Goal: Task Accomplishment & Management: Use online tool/utility

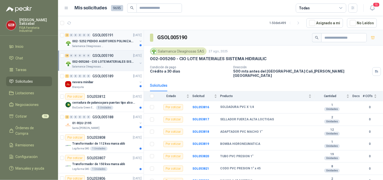
click at [103, 40] on p "002- 5252 PEDIDO AUDITORES POLINIZACIÓN" at bounding box center [103, 41] width 63 height 5
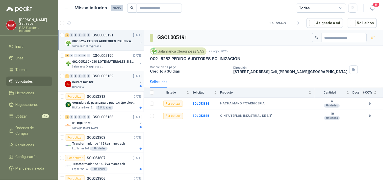
click at [106, 79] on div "1 0 0 0 0 0 GSOL005189 27/08/25" at bounding box center [104, 76] width 78 height 6
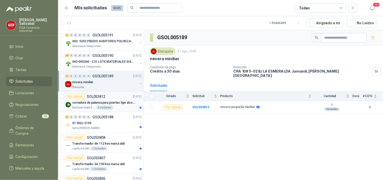
click at [98, 99] on div "Por cotizar SOL053812" at bounding box center [85, 96] width 40 height 6
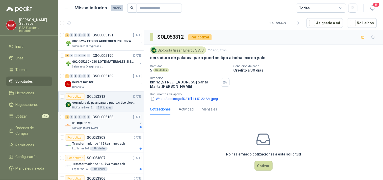
click at [97, 120] on div "01-RQU-2195" at bounding box center [104, 123] width 65 height 6
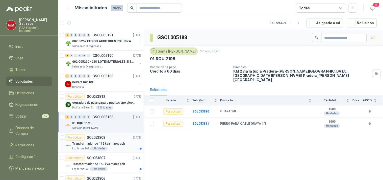
click at [95, 142] on p "Transformador de 112 kva marca abb" at bounding box center [98, 143] width 53 height 5
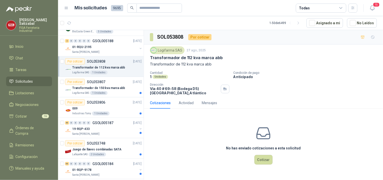
scroll to position [107, 0]
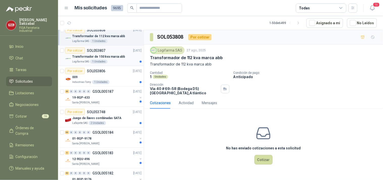
click at [128, 54] on div "Transformador de 150 kva marca abb" at bounding box center [106, 57] width 69 height 6
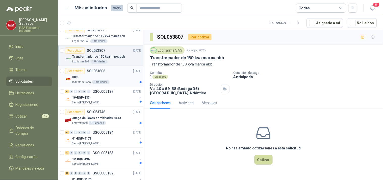
click at [112, 80] on div "Industrias Tomy 1 Unidades" at bounding box center [106, 82] width 69 height 4
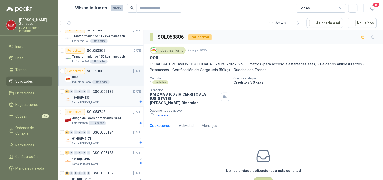
click at [111, 98] on div "19-RQP-433" at bounding box center [104, 97] width 65 height 6
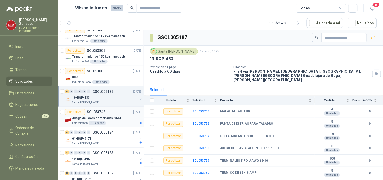
click at [108, 117] on p "Juego de llaves combinadas SATA" at bounding box center [96, 118] width 49 height 5
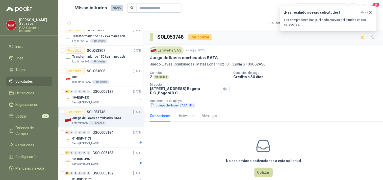
click at [165, 106] on button "Juego de llaves SATA.JPG" at bounding box center [172, 105] width 45 height 5
click at [102, 135] on div "01-RQP-9178" at bounding box center [104, 138] width 65 height 6
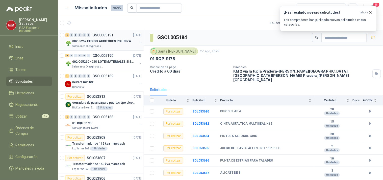
click at [105, 37] on div "2 0 0 0 0 0 GSOL005191 27/08/25" at bounding box center [104, 35] width 78 height 6
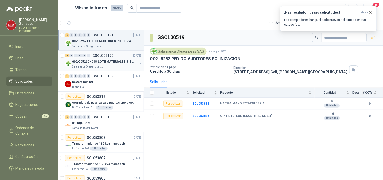
click at [114, 58] on div "18 0 0 0 0 0 GSOL005190 27/08/25" at bounding box center [104, 56] width 78 height 6
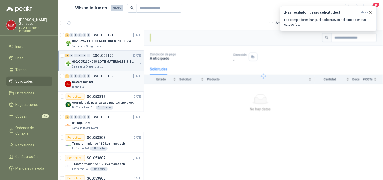
click at [105, 75] on p "GSOL005189" at bounding box center [102, 76] width 21 height 4
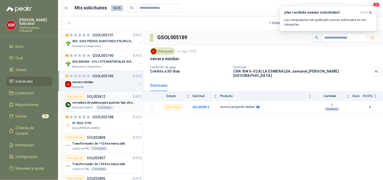
click at [106, 97] on div "Por cotizar SOL053812 27/08/25" at bounding box center [103, 96] width 77 height 6
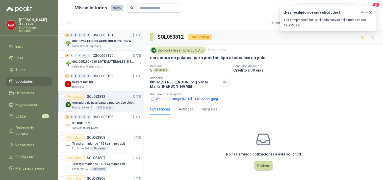
click at [111, 42] on p "002- 5252 PEDIDO AUDITORES POLINIZACIÓN" at bounding box center [103, 41] width 63 height 5
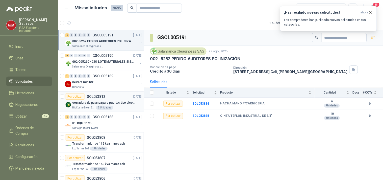
click at [100, 105] on p "cerradura de palanca para puertas tipo alcoba marca yale" at bounding box center [103, 102] width 63 height 5
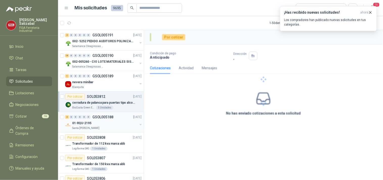
click at [92, 120] on div "01-RQU-2195" at bounding box center [104, 123] width 65 height 6
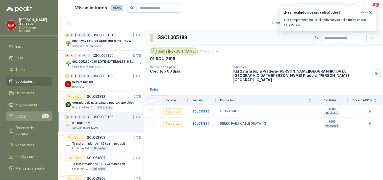
click at [37, 111] on link "Cotizar 16" at bounding box center [29, 116] width 46 height 10
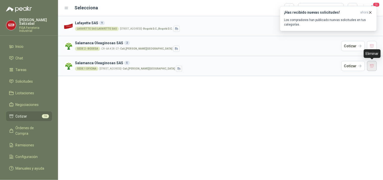
click at [371, 68] on button "button" at bounding box center [372, 66] width 10 height 10
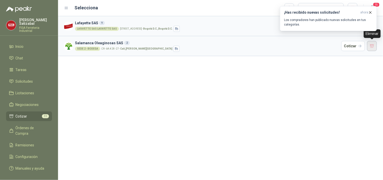
click at [372, 43] on button "button" at bounding box center [372, 46] width 10 height 10
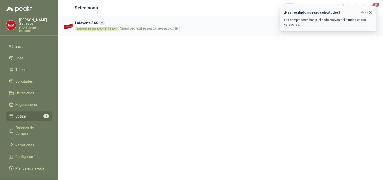
click at [371, 11] on icon "button" at bounding box center [370, 12] width 4 height 4
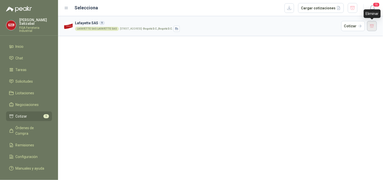
click at [371, 26] on button "button" at bounding box center [372, 26] width 10 height 10
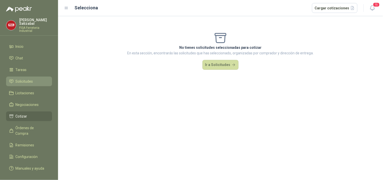
click at [24, 79] on span "Solicitudes" at bounding box center [24, 82] width 17 height 6
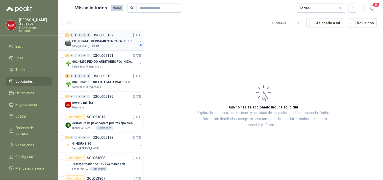
click at [109, 41] on p "EX -000661 - HERRAMIENTA PARA EQUIPO MECANICO PLAN" at bounding box center [103, 41] width 63 height 5
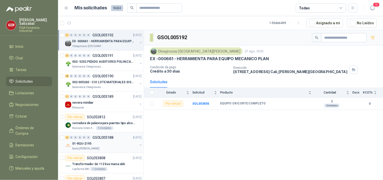
click at [83, 140] on div "2 0 0 0 0 0 GSOL005188 27/08/25" at bounding box center [104, 137] width 78 height 6
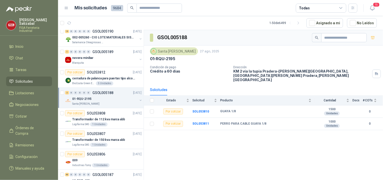
scroll to position [47, 0]
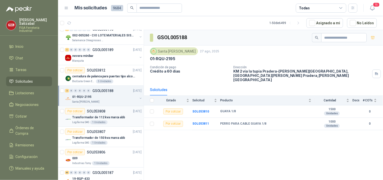
click at [98, 111] on p "SOL053808" at bounding box center [96, 111] width 18 height 4
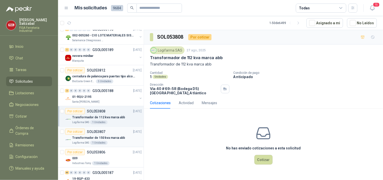
click at [102, 133] on p "SOL053807" at bounding box center [96, 132] width 18 height 4
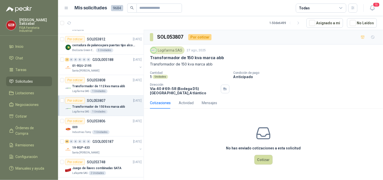
scroll to position [80, 0]
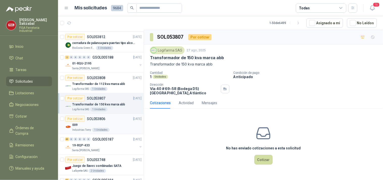
click at [104, 124] on div "009" at bounding box center [106, 125] width 69 height 6
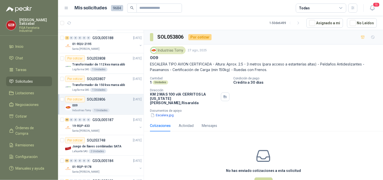
scroll to position [102, 0]
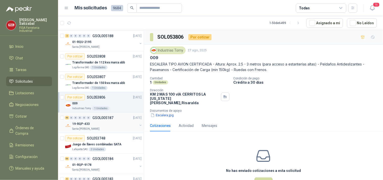
click at [105, 121] on div "19-RQP-433" at bounding box center [104, 124] width 65 height 6
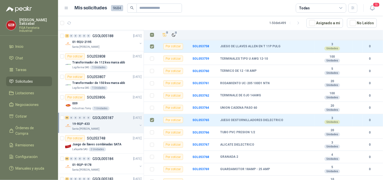
scroll to position [104, 0]
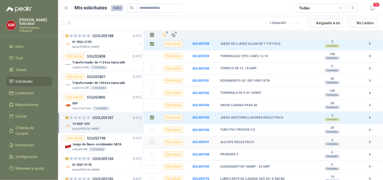
click at [152, 141] on label at bounding box center [152, 142] width 4 height 6
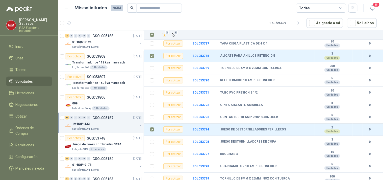
scroll to position [425, 0]
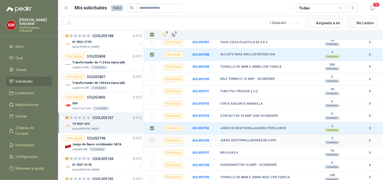
click at [151, 138] on label at bounding box center [152, 141] width 4 height 6
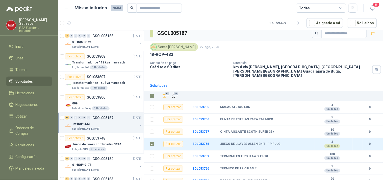
scroll to position [0, 0]
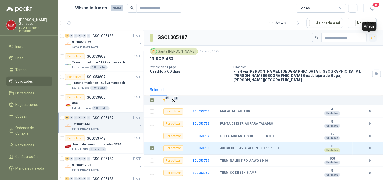
click at [371, 37] on icon "button" at bounding box center [373, 38] width 4 height 4
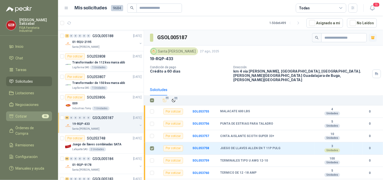
click at [36, 114] on li "Cotizar 46" at bounding box center [29, 116] width 40 height 6
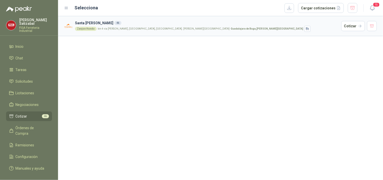
click at [119, 26] on div "Zanjon Hondo km 4 via buga palmira, Vereda Zanjonhondo, Municipio Buga. Valle d…" at bounding box center [207, 29] width 264 height 6
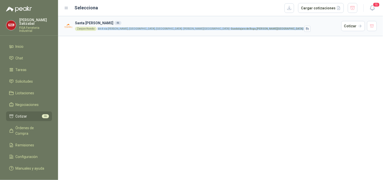
click at [119, 26] on div "Zanjon Hondo km 4 via buga palmira, Vereda Zanjonhondo, Municipio Buga. Valle d…" at bounding box center [207, 29] width 264 height 6
click at [360, 25] on button "Cotizar" at bounding box center [353, 26] width 24 height 10
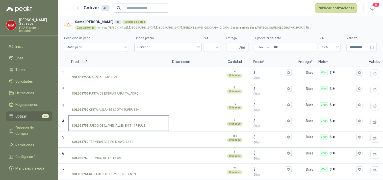
click at [116, 118] on label "SOL053758 - JUEGO DE LLAVES ALLEN EN T 11P PULG" at bounding box center [119, 123] width 100 height 14
click at [116, 119] on input "SOL053758 - JUEGO DE LLAVES ALLEN EN T 11P PULG" at bounding box center [119, 121] width 94 height 4
click at [96, 119] on input "SOL053758 - JUEGO DE LLAVES ALLEN EN T 11P PULG" at bounding box center [119, 121] width 94 height 4
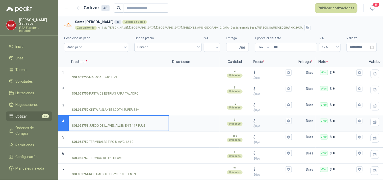
click at [92, 119] on input "SOL053758 - JUEGO DE LLAVES ALLEN EN T 11P PULG" at bounding box center [119, 121] width 94 height 4
type input "*****"
click at [184, 121] on textarea at bounding box center [194, 122] width 49 height 12
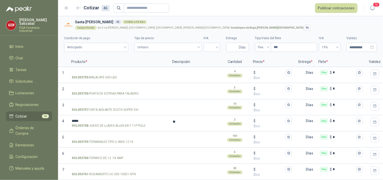
type textarea "***"
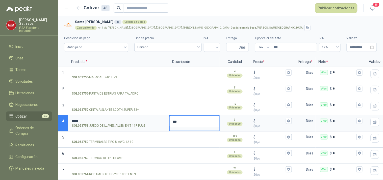
type textarea "****"
type textarea "*****"
type textarea "******"
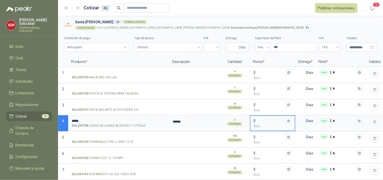
click at [267, 119] on input "$ $ 0 ,00" at bounding box center [271, 121] width 28 height 4
type input "*******"
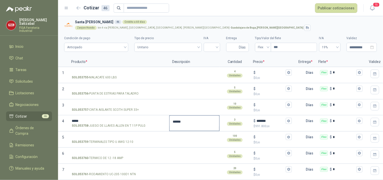
click at [186, 119] on textarea "******" at bounding box center [194, 122] width 49 height 12
type textarea "*****"
type textarea "*"
type textarea "**"
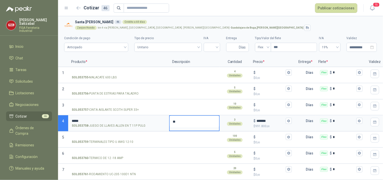
type textarea "***"
type textarea "****"
type textarea "*****"
type textarea "*******"
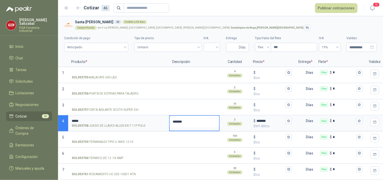
type textarea "********"
type textarea "**********"
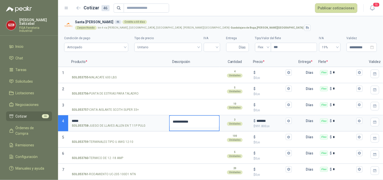
type textarea "**********"
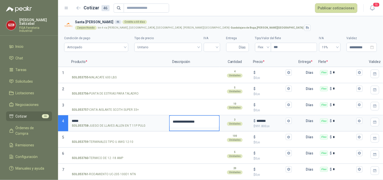
type textarea "**********"
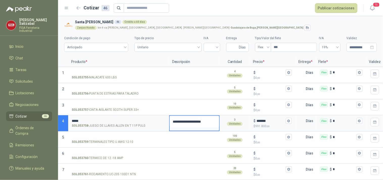
type textarea "**********"
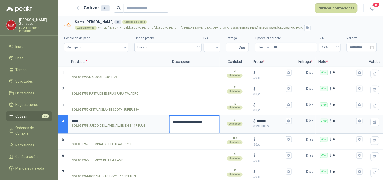
type textarea "**********"
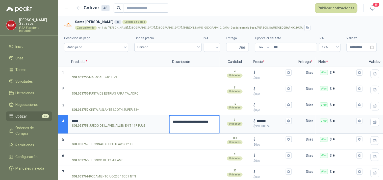
type textarea "**********"
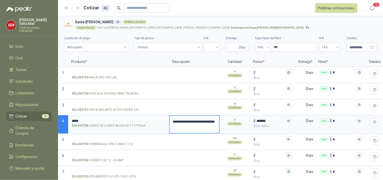
type textarea "**********"
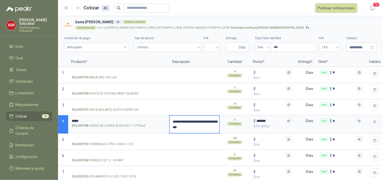
type textarea "**********"
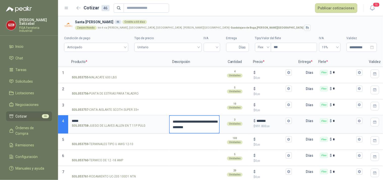
type textarea "**********"
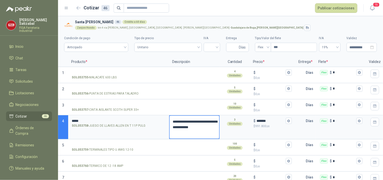
type textarea "**********"
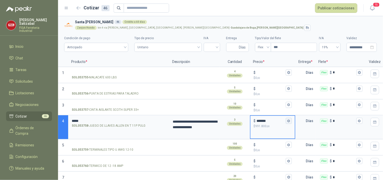
click at [287, 122] on icon "button" at bounding box center [288, 120] width 3 height 3
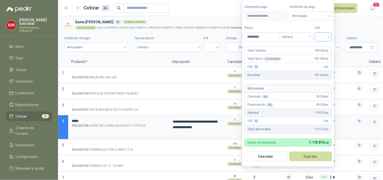
click at [330, 35] on div at bounding box center [323, 36] width 17 height 9
click at [322, 47] on div "19%" at bounding box center [324, 47] width 9 height 6
click at [310, 156] on button "Guardar" at bounding box center [311, 157] width 43 height 10
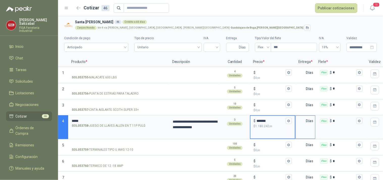
click at [302, 122] on input "text" at bounding box center [301, 121] width 10 height 10
type input "*"
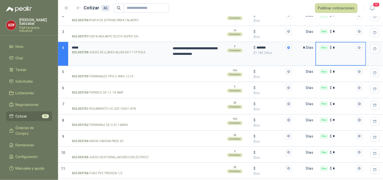
scroll to position [79, 0]
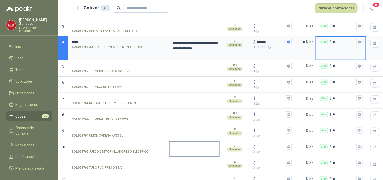
click at [210, 154] on div at bounding box center [194, 149] width 51 height 16
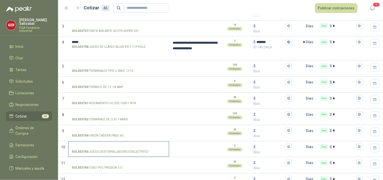
click at [97, 143] on label "SOL053765 - JUEGO DESTORNILLADORES DIELECTRICO" at bounding box center [119, 149] width 100 height 14
click at [97, 145] on input "SOL053765 - JUEGO DESTORNILLADORES DIELECTRICO" at bounding box center [119, 147] width 94 height 4
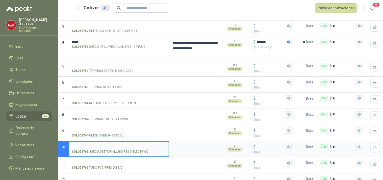
click at [97, 143] on label "SOL053765 - JUEGO DESTORNILLADORES DIELECTRICO" at bounding box center [119, 149] width 100 height 14
click at [97, 145] on input "SOL053765 - JUEGO DESTORNILLADORES DIELECTRICO" at bounding box center [119, 147] width 94 height 4
type input "*******"
click at [175, 147] on textarea at bounding box center [194, 148] width 49 height 12
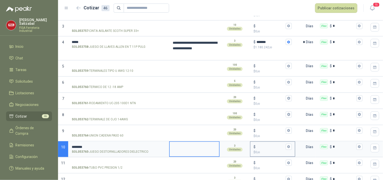
click at [262, 145] on input "$ $ 0 ,00" at bounding box center [271, 147] width 28 height 4
type input "*******"
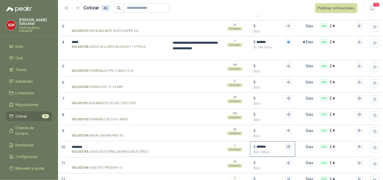
click at [289, 145] on icon "button" at bounding box center [288, 146] width 3 height 3
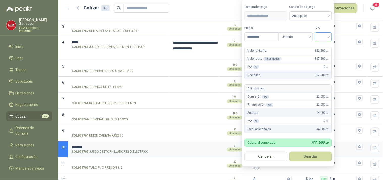
click at [329, 35] on input "search" at bounding box center [323, 37] width 11 height 8
click at [324, 44] on div "19%" at bounding box center [324, 47] width 9 height 6
click at [315, 153] on button "Guardar" at bounding box center [311, 157] width 43 height 10
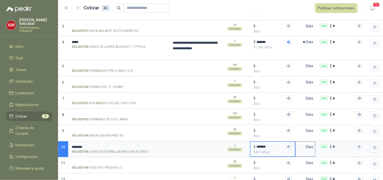
click at [298, 147] on input "text" at bounding box center [301, 147] width 10 height 10
type input "*"
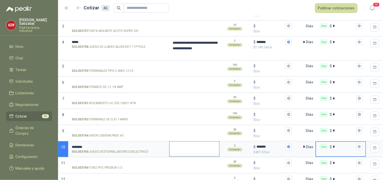
click at [183, 147] on textarea at bounding box center [194, 148] width 49 height 12
type textarea "*"
type textarea "**"
type textarea "***"
type textarea "**"
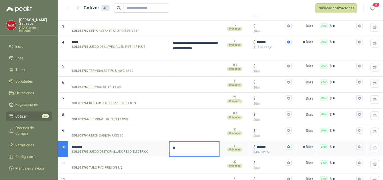
type textarea "*"
type textarea "**"
type textarea "***"
type textarea "****"
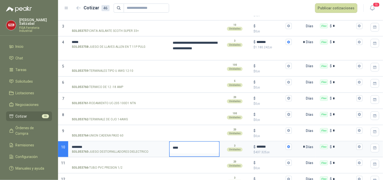
type textarea "*****"
type textarea "*******"
type textarea "********"
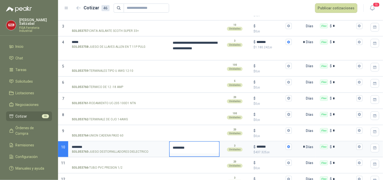
type textarea "**********"
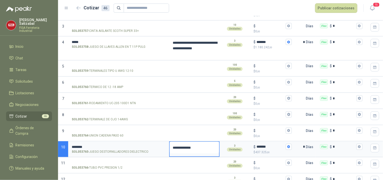
type textarea "**********"
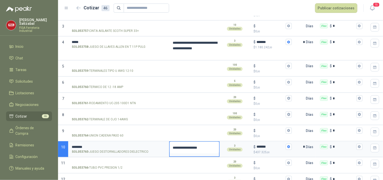
type textarea "**********"
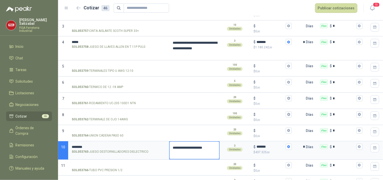
type textarea "**********"
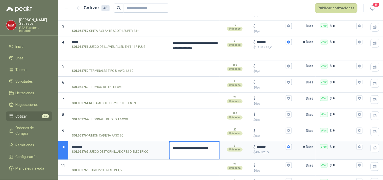
type textarea "**********"
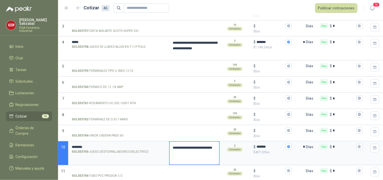
type textarea "**********"
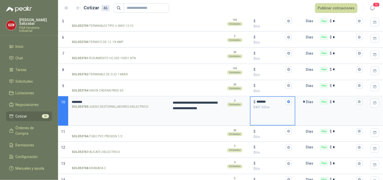
scroll to position [128, 0]
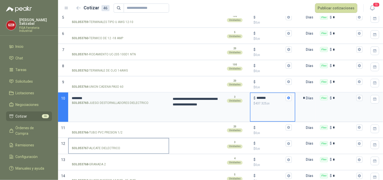
click at [93, 142] on input "SOL053767 - ALICATE DIELECTRICO" at bounding box center [119, 144] width 94 height 4
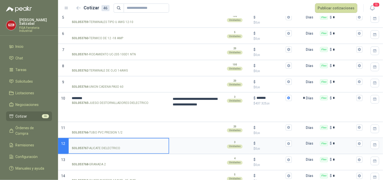
click at [93, 142] on input "SOL053767 - ALICATE DIELECTRICO" at bounding box center [119, 144] width 94 height 4
click at [178, 142] on textarea at bounding box center [194, 144] width 49 height 12
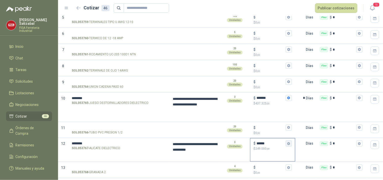
click at [288, 144] on icon "button" at bounding box center [288, 143] width 3 height 3
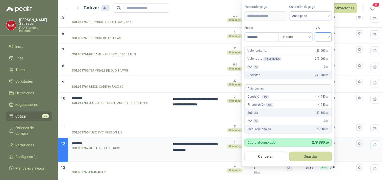
click at [328, 34] on input "search" at bounding box center [323, 37] width 11 height 8
click at [324, 43] on div "19%" at bounding box center [324, 47] width 15 height 8
click at [312, 152] on button "Guardar" at bounding box center [311, 157] width 43 height 10
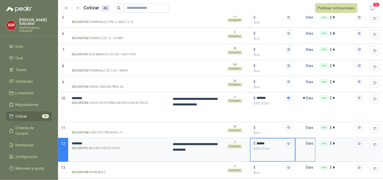
click at [305, 141] on input "text" at bounding box center [301, 143] width 10 height 10
click at [305, 142] on input "text" at bounding box center [301, 143] width 10 height 10
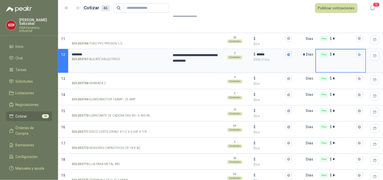
scroll to position [229, 0]
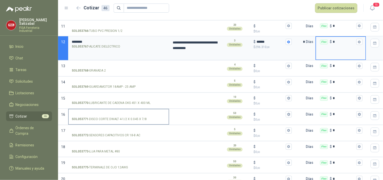
click at [97, 113] on input "SOL053771 - DISCO CORTE DWALT 4-1/2 X 0.045 X 7/8" at bounding box center [119, 115] width 94 height 4
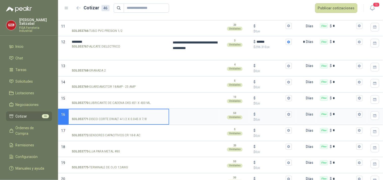
click at [91, 114] on input "SOL053771 - DISCO CORTE DWALT 4-1/2 X 0.045 X 7/8" at bounding box center [119, 115] width 94 height 4
click at [178, 119] on textarea at bounding box center [194, 115] width 49 height 12
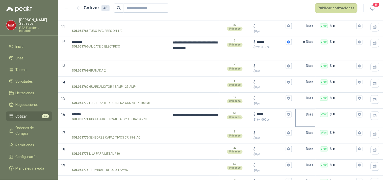
click at [300, 114] on input "text" at bounding box center [301, 114] width 10 height 10
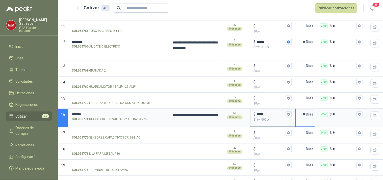
click at [288, 114] on icon "button" at bounding box center [288, 114] width 3 height 3
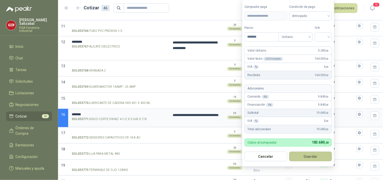
click at [311, 156] on button "Guardar" at bounding box center [310, 157] width 43 height 10
click at [329, 34] on input "search" at bounding box center [323, 37] width 11 height 8
click at [321, 47] on div "19%" at bounding box center [324, 47] width 9 height 6
click at [310, 154] on button "Guardar" at bounding box center [311, 157] width 43 height 10
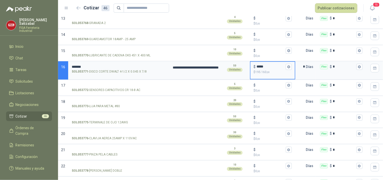
scroll to position [281, 0]
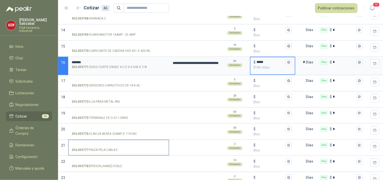
click at [89, 142] on label "SOL053777 - PINZA PELA CABLES" at bounding box center [119, 147] width 100 height 14
click at [89, 143] on input "SOL053777 - PINZA PELA CABLES" at bounding box center [119, 145] width 94 height 4
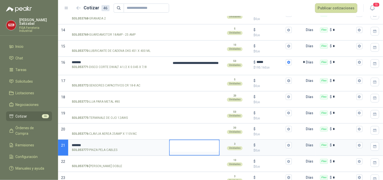
click at [192, 142] on textarea at bounding box center [194, 146] width 49 height 12
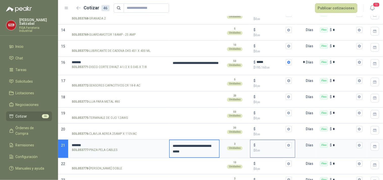
click at [261, 145] on input "$ $ 0 ,00" at bounding box center [271, 145] width 28 height 4
click at [287, 145] on icon "button" at bounding box center [288, 144] width 3 height 3
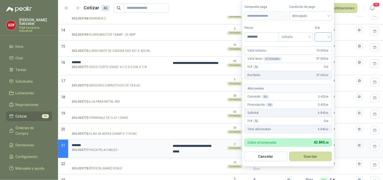
click at [329, 34] on input "search" at bounding box center [323, 37] width 11 height 8
click at [323, 44] on div "19%" at bounding box center [324, 47] width 15 height 8
click at [314, 157] on button "Guardar" at bounding box center [311, 157] width 43 height 10
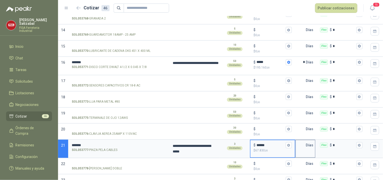
click at [305, 144] on input "text" at bounding box center [301, 145] width 10 height 10
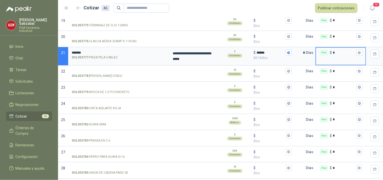
scroll to position [375, 0]
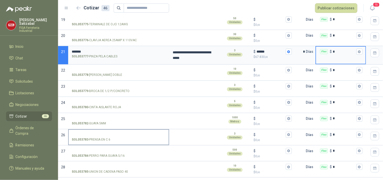
click at [75, 132] on label "SOL053783 - PRENSA EN C 6" at bounding box center [119, 137] width 100 height 14
click at [75, 133] on input "SOL053783 - PRENSA EN C 6" at bounding box center [119, 135] width 94 height 4
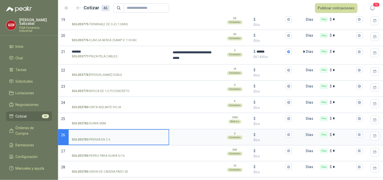
click at [79, 134] on input "SOL053783 - PRENSA EN C 6" at bounding box center [119, 135] width 94 height 4
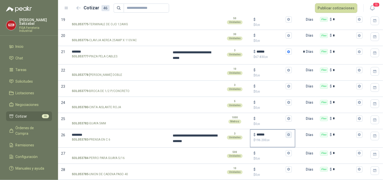
click at [289, 136] on icon "button" at bounding box center [288, 134] width 3 height 3
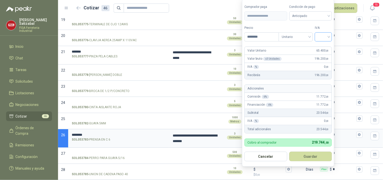
click at [329, 34] on input "search" at bounding box center [323, 37] width 11 height 8
click at [324, 46] on div "19%" at bounding box center [324, 47] width 9 height 6
click at [314, 157] on button "Guardar" at bounding box center [311, 157] width 43 height 10
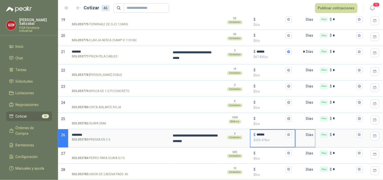
click at [305, 133] on input "text" at bounding box center [301, 135] width 10 height 10
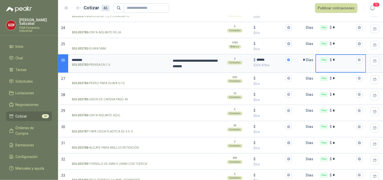
scroll to position [451, 0]
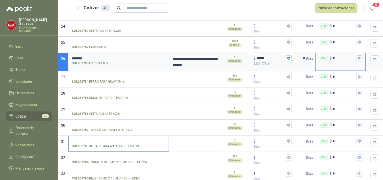
click at [90, 139] on input "SOL053788 - ALICATE PARA ANILLOS RETENCIÓN" at bounding box center [119, 141] width 94 height 4
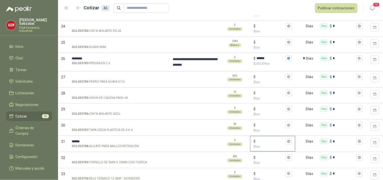
click at [262, 140] on input "$ $ 0 ,00" at bounding box center [271, 141] width 28 height 4
click at [261, 141] on input "$ $ 0 ,00" at bounding box center [271, 141] width 28 height 4
click at [287, 142] on icon "button" at bounding box center [288, 141] width 3 height 3
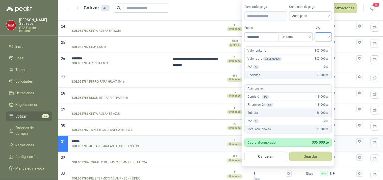
click at [329, 33] on input "search" at bounding box center [323, 37] width 11 height 8
click at [323, 45] on div "19%" at bounding box center [324, 47] width 9 height 6
click at [312, 155] on button "Guardar" at bounding box center [311, 157] width 43 height 10
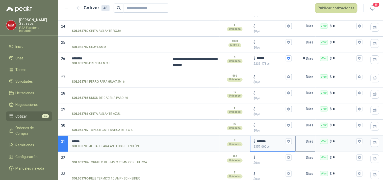
click at [302, 141] on input "text" at bounding box center [301, 141] width 10 height 10
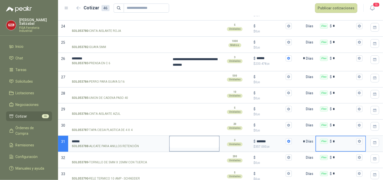
click at [177, 139] on textarea at bounding box center [194, 142] width 49 height 12
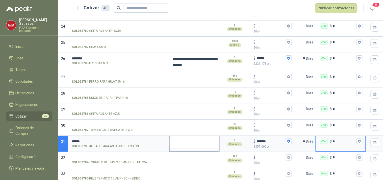
click at [177, 139] on textarea at bounding box center [194, 142] width 49 height 12
click at [86, 140] on input "*****" at bounding box center [119, 141] width 94 height 4
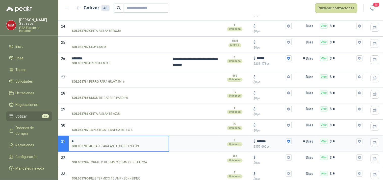
click at [86, 140] on input "*" at bounding box center [119, 141] width 94 height 4
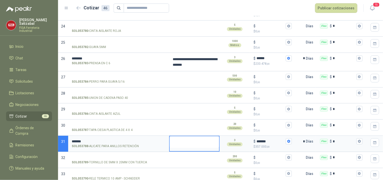
click at [180, 140] on textarea at bounding box center [194, 142] width 49 height 12
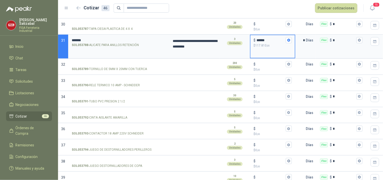
scroll to position [555, 0]
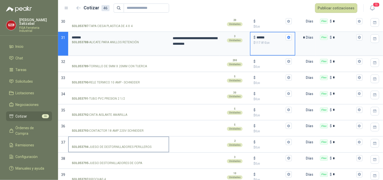
click at [94, 142] on input "SOL053794 - JUEGO DE DESTORNILLADORES PERILLEROS" at bounding box center [119, 142] width 94 height 4
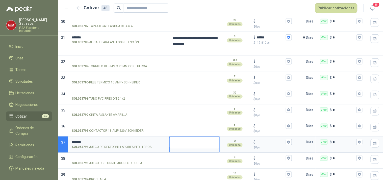
click at [179, 147] on textarea at bounding box center [194, 143] width 49 height 12
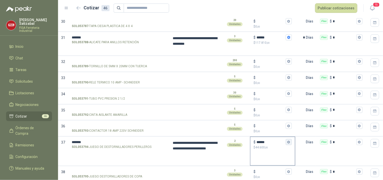
click at [287, 141] on button "$ ****** $ 44.600 ,00" at bounding box center [289, 142] width 6 height 6
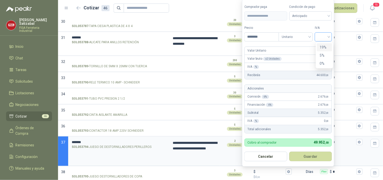
click at [330, 34] on div at bounding box center [323, 36] width 17 height 9
click at [322, 46] on div "19%" at bounding box center [324, 47] width 9 height 6
click at [311, 154] on button "Guardar" at bounding box center [311, 157] width 43 height 10
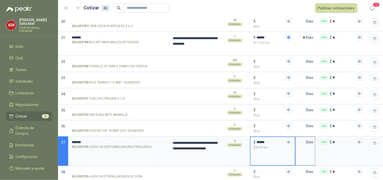
click at [306, 143] on input "text" at bounding box center [301, 142] width 10 height 10
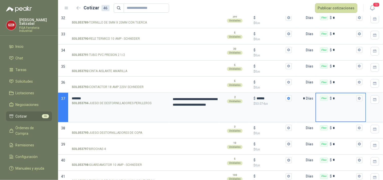
scroll to position [600, 0]
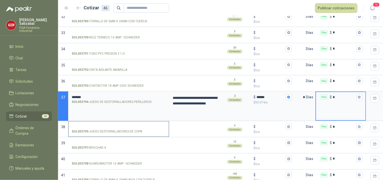
click at [105, 127] on input "SOL053795 - JUEGO DESTORNILLADORES DE COPA" at bounding box center [119, 127] width 94 height 4
click at [92, 125] on input "SOL053795 - JUEGO DESTORNILLADORES DE COPA" at bounding box center [119, 127] width 94 height 4
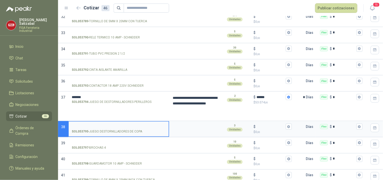
click at [92, 125] on input "SOL053795 - JUEGO DESTORNILLADORES DE COPA" at bounding box center [119, 127] width 94 height 4
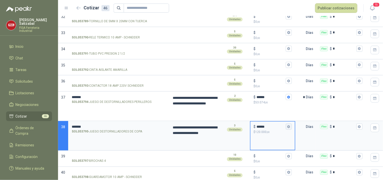
click at [290, 127] on icon "button" at bounding box center [288, 126] width 3 height 3
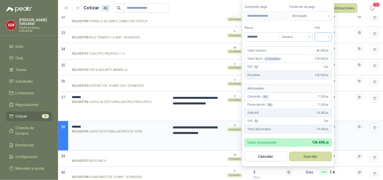
click at [332, 35] on div at bounding box center [323, 36] width 17 height 9
click at [324, 47] on div "19%" at bounding box center [324, 47] width 9 height 6
click at [317, 158] on button "Guardar" at bounding box center [311, 157] width 43 height 10
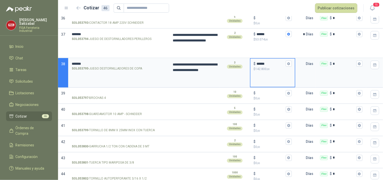
scroll to position [664, 0]
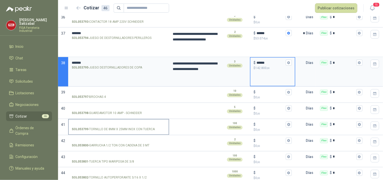
click at [103, 126] on input "SOL053799 - TORNILLO DE 8MM X 25MM INOX CON TUERCA" at bounding box center [119, 125] width 94 height 4
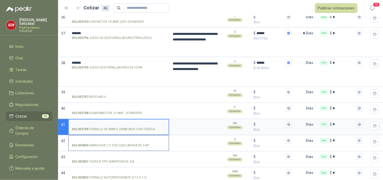
click at [94, 140] on input "SOL053800 - GARRUCHA 1/2 TON CON CADENA DE 3 MT" at bounding box center [119, 141] width 94 height 4
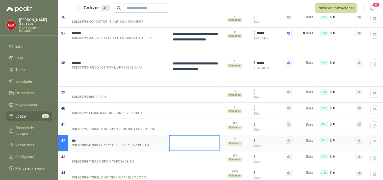
click at [181, 143] on textarea at bounding box center [194, 142] width 49 height 12
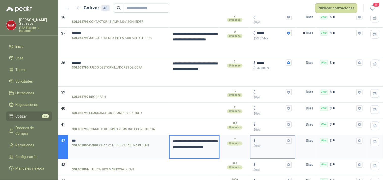
click at [260, 140] on input "$ $ 0 ,00" at bounding box center [271, 141] width 28 height 4
click at [288, 137] on div "$ ******* $ 1.560.000 ,00" at bounding box center [273, 143] width 44 height 15
click at [285, 139] on input "*******" at bounding box center [271, 141] width 28 height 4
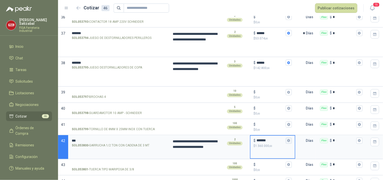
click at [288, 140] on icon "button" at bounding box center [288, 140] width 3 height 3
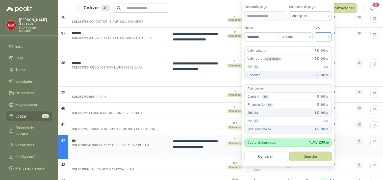
click at [327, 37] on input "search" at bounding box center [323, 37] width 11 height 8
click at [325, 43] on div "19%" at bounding box center [324, 47] width 15 height 8
click at [310, 155] on button "Guardar" at bounding box center [311, 157] width 43 height 10
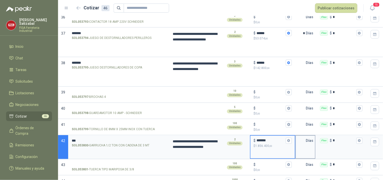
click at [304, 141] on input "text" at bounding box center [301, 141] width 10 height 10
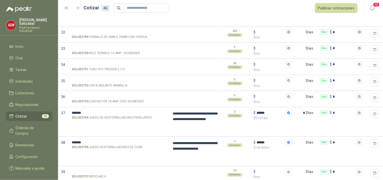
scroll to position [445, 0]
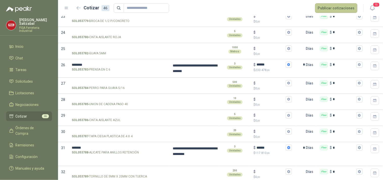
click at [335, 7] on button "Publicar cotizaciones" at bounding box center [336, 8] width 42 height 10
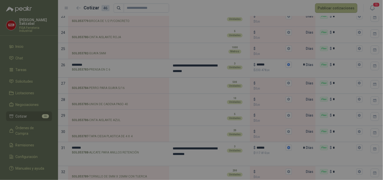
scroll to position [0, 0]
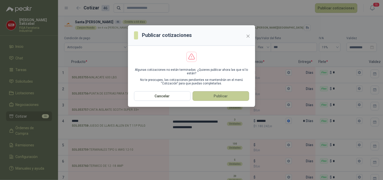
click at [221, 94] on button "Publicar" at bounding box center [221, 96] width 57 height 10
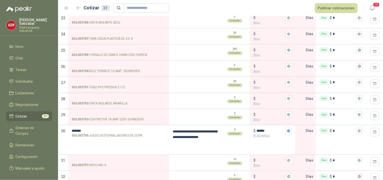
scroll to position [419, 0]
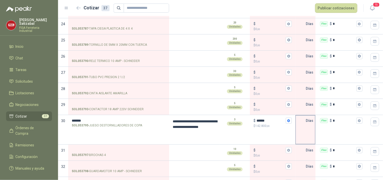
click at [304, 121] on input "text" at bounding box center [301, 120] width 10 height 10
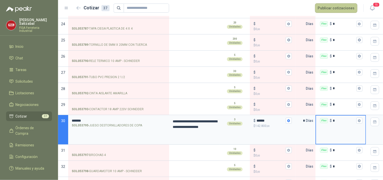
click at [336, 5] on button "Publicar cotizaciones" at bounding box center [336, 8] width 42 height 10
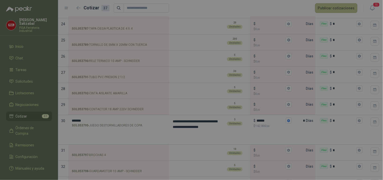
scroll to position [0, 0]
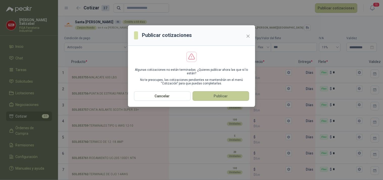
click at [223, 94] on button "Publicar" at bounding box center [221, 96] width 57 height 10
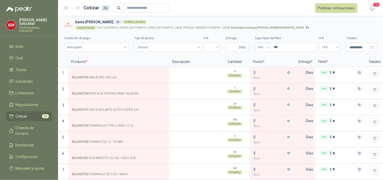
click at [25, 113] on span "Cotizar" at bounding box center [22, 116] width 12 height 6
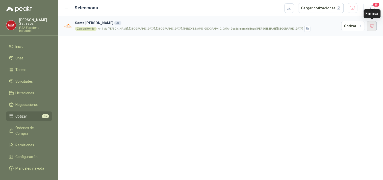
click at [374, 25] on button "button" at bounding box center [372, 26] width 10 height 10
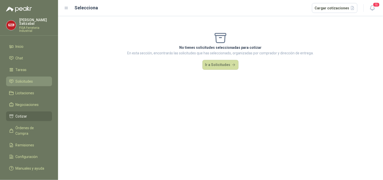
click at [24, 77] on link "Solicitudes" at bounding box center [29, 82] width 46 height 10
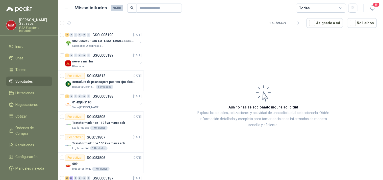
scroll to position [43, 0]
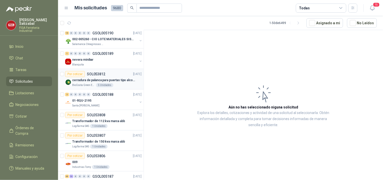
click at [84, 77] on div "cerradura de palanca para puertas tipo alcoba marca yale" at bounding box center [106, 80] width 69 height 6
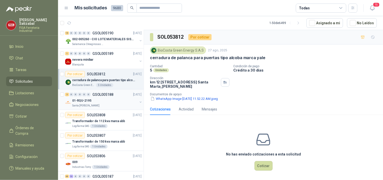
click at [92, 94] on div "2 0 0 0 0 0 GSOL005188" at bounding box center [89, 95] width 48 height 4
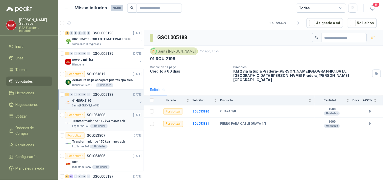
click at [100, 114] on p "SOL053808" at bounding box center [96, 115] width 18 height 4
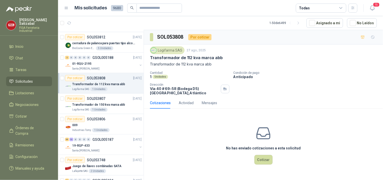
scroll to position [88, 0]
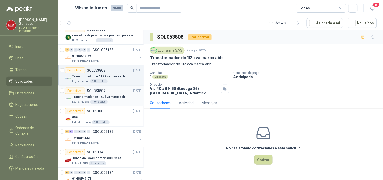
click at [102, 94] on div "Transformador de 150 kva marca abb" at bounding box center [106, 97] width 69 height 6
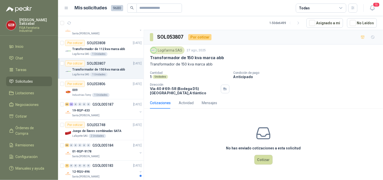
scroll to position [121, 0]
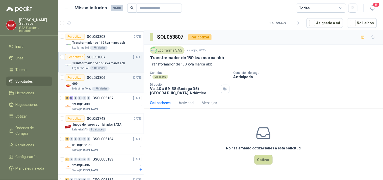
click at [102, 82] on div "009" at bounding box center [106, 84] width 69 height 6
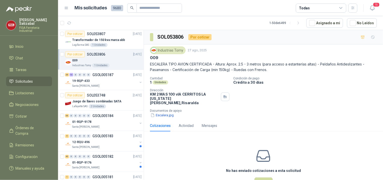
scroll to position [150, 0]
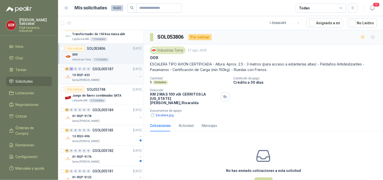
click at [96, 71] on p "GSOL005187" at bounding box center [102, 69] width 21 height 4
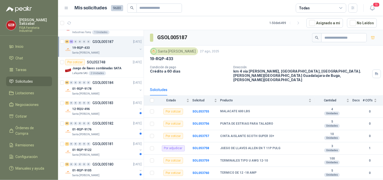
scroll to position [180, 0]
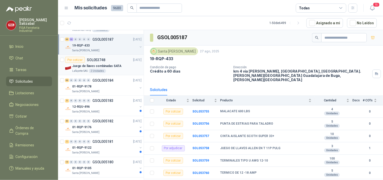
click at [109, 66] on p "Juego de llaves combinadas SATA" at bounding box center [96, 66] width 49 height 5
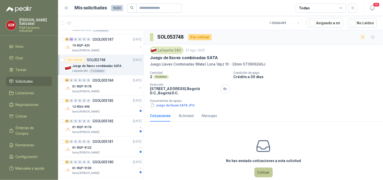
click at [260, 169] on button "Cotizar" at bounding box center [264, 172] width 18 height 10
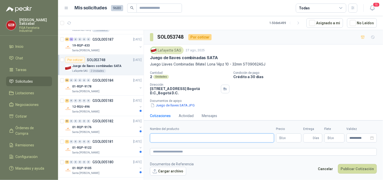
click at [163, 139] on input "Nombre del producto" at bounding box center [212, 137] width 124 height 9
click at [165, 152] on textarea at bounding box center [263, 151] width 227 height 7
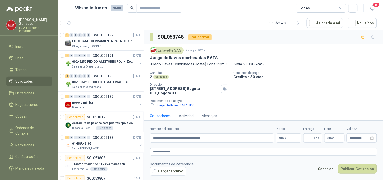
scroll to position [180, 0]
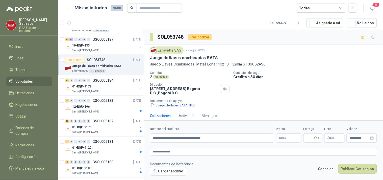
type textarea "**********"
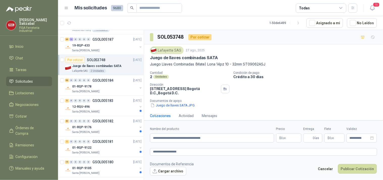
type textarea "**********"
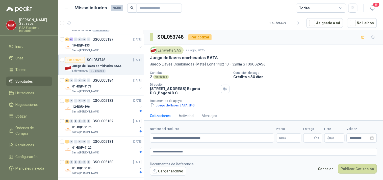
type textarea "**********"
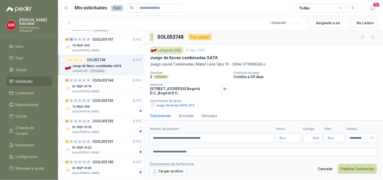
type textarea "**********"
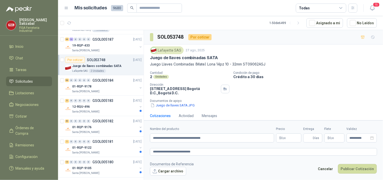
type textarea "**********"
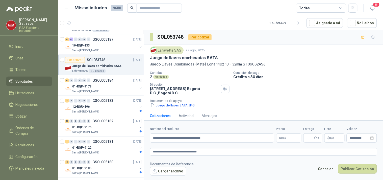
type textarea "**********"
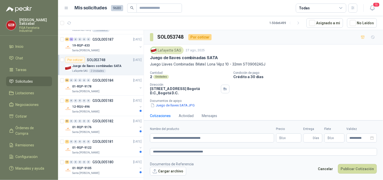
type textarea "**********"
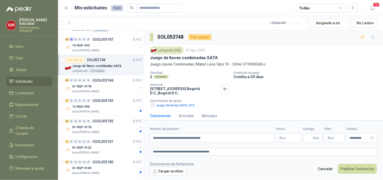
type textarea "**********"
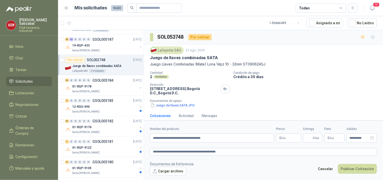
type textarea "**********"
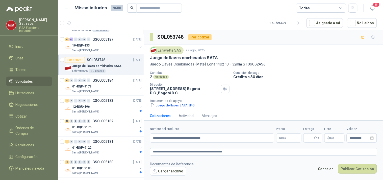
type textarea "**********"
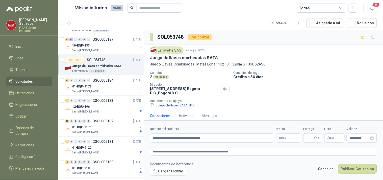
type textarea "**********"
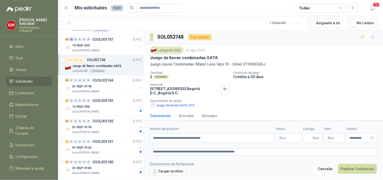
type textarea "**********"
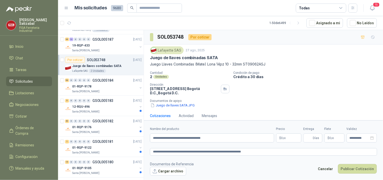
type textarea "**********"
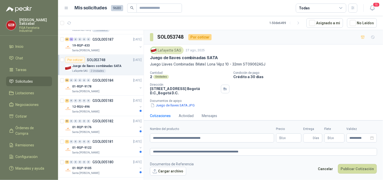
click at [287, 135] on body "Jonathan Satizabal FISA Ferreteria Industrial Inicio Chat Tareas Solicitudes Li…" at bounding box center [191, 90] width 383 height 180
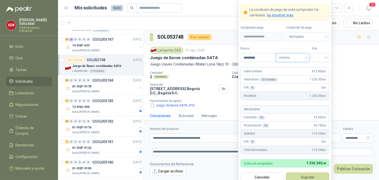
type input "*********"
drag, startPoint x: 327, startPoint y: 52, endPoint x: 326, endPoint y: 56, distance: 3.4
click at [326, 56] on div "IVA" at bounding box center [320, 54] width 17 height 16
click at [326, 56] on input "search" at bounding box center [320, 57] width 11 height 8
click at [320, 64] on div "19%" at bounding box center [320, 68] width 15 height 8
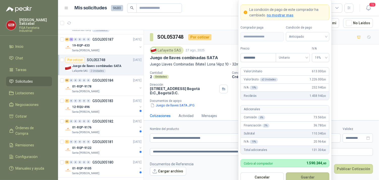
click at [306, 175] on button "Guardar" at bounding box center [307, 177] width 43 height 10
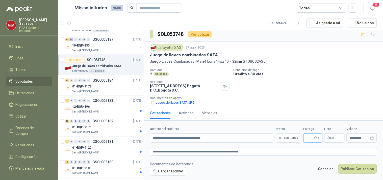
scroll to position [5, 0]
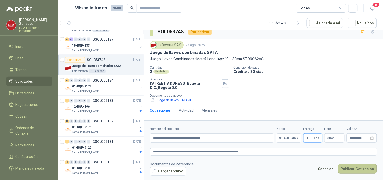
type input "*"
click at [347, 167] on button "Publicar Cotización" at bounding box center [357, 169] width 39 height 10
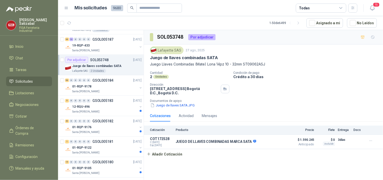
scroll to position [0, 0]
click at [113, 87] on div "01-RQP-9178" at bounding box center [104, 86] width 65 height 6
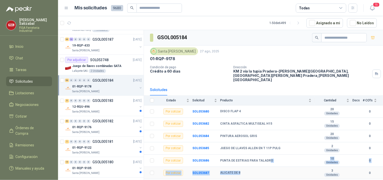
drag, startPoint x: 268, startPoint y: 158, endPoint x: 287, endPoint y: 171, distance: 22.8
click at [287, 171] on div "ALICATE DE 8" at bounding box center [265, 173] width 91 height 4
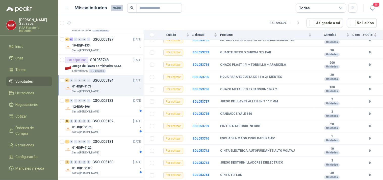
scroll to position [613, 0]
click at [93, 104] on div "12-RQU-496" at bounding box center [104, 107] width 65 height 6
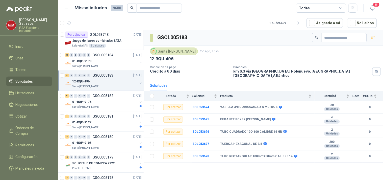
scroll to position [207, 0]
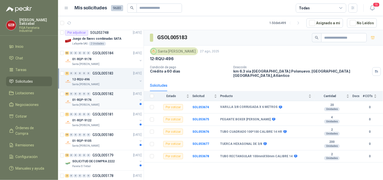
click at [102, 96] on div "40 0 0 0 0 0 GSOL005182 27/08/25" at bounding box center [104, 94] width 78 height 6
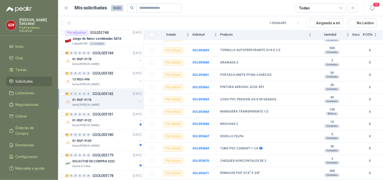
scroll to position [415, 0]
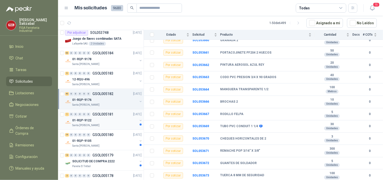
click at [102, 120] on div "01-RQP-9122" at bounding box center [104, 120] width 65 height 6
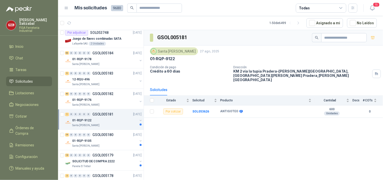
click at [102, 119] on div "01-RQP-9122" at bounding box center [104, 120] width 65 height 6
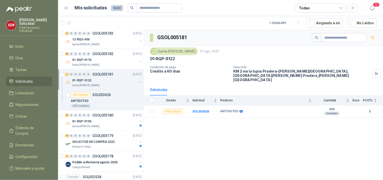
scroll to position [257, 0]
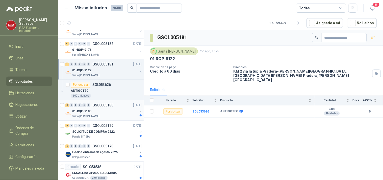
click at [91, 109] on div "01-RQP-9105" at bounding box center [104, 111] width 65 height 6
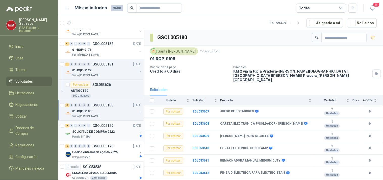
click at [92, 132] on p "SOLICITUD DE COMPRA 2222" at bounding box center [93, 132] width 42 height 5
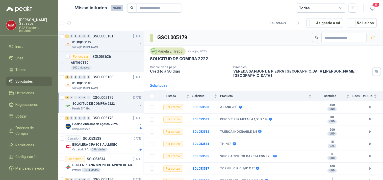
scroll to position [293, 0]
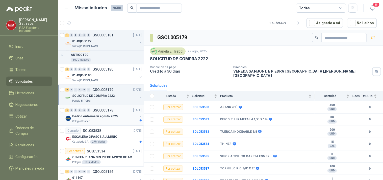
click at [97, 108] on div "2 0 0 0 0 0 GSOL005178 27/08/25" at bounding box center [104, 110] width 78 height 6
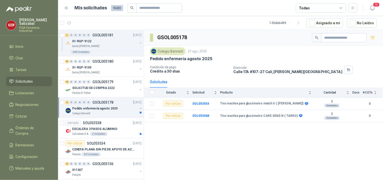
scroll to position [325, 0]
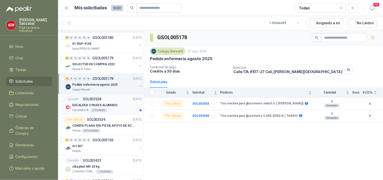
click at [121, 99] on div "Cerrado SOL053538 27/08/25" at bounding box center [103, 99] width 77 height 6
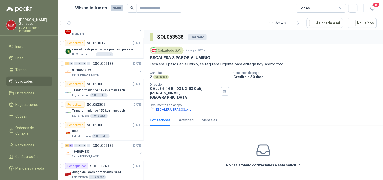
scroll to position [78, 0]
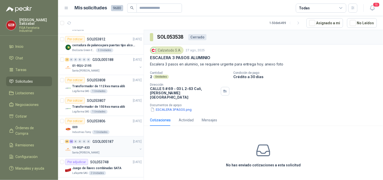
click at [94, 144] on div "19-RQP-433" at bounding box center [104, 147] width 65 height 6
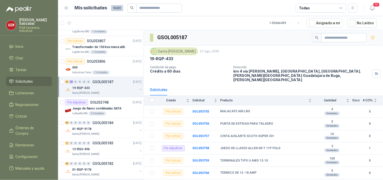
scroll to position [140, 0]
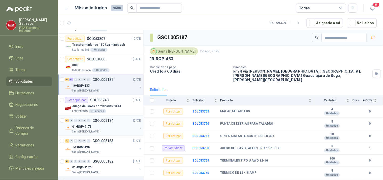
click at [99, 122] on p "GSOL005184" at bounding box center [102, 121] width 21 height 4
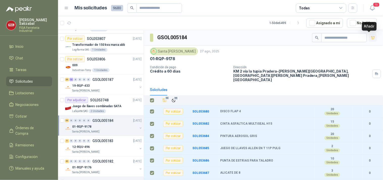
click at [371, 36] on icon "button" at bounding box center [373, 37] width 4 height 3
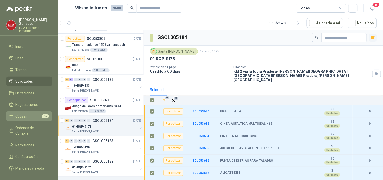
click at [38, 111] on link "Cotizar 56" at bounding box center [29, 116] width 46 height 10
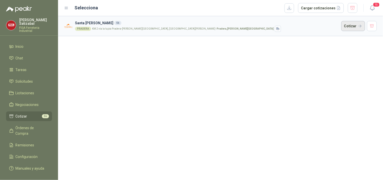
click at [351, 23] on button "Cotizar" at bounding box center [353, 26] width 24 height 10
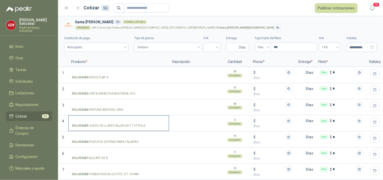
click at [159, 120] on input "SOL053685 - JUEGO DE LLAVES ALLEN EN T 11P PULG" at bounding box center [119, 121] width 94 height 4
click at [187, 121] on textarea at bounding box center [194, 122] width 49 height 12
click at [98, 119] on input "SOL053685 - JUEGO DE LLAVES ALLEN EN T 11P PULG" at bounding box center [119, 121] width 94 height 4
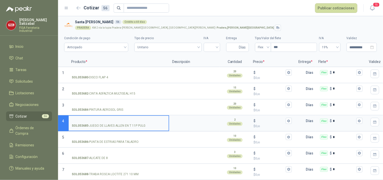
click at [98, 119] on input "SOL053685 - JUEGO DE LLAVES ALLEN EN T 11P PULG" at bounding box center [119, 121] width 94 height 4
type input "*****"
type textarea "*"
type textarea "**"
type textarea "***"
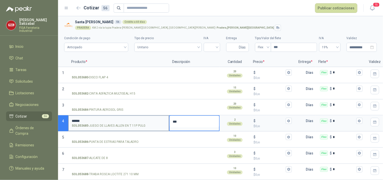
type textarea "****"
type textarea "*****"
type textarea "*******"
type textarea "********"
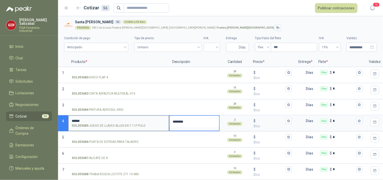
type textarea "********"
type textarea "**********"
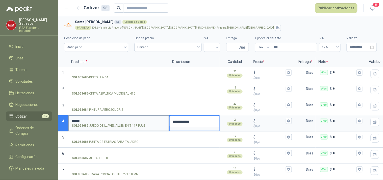
type textarea "**********"
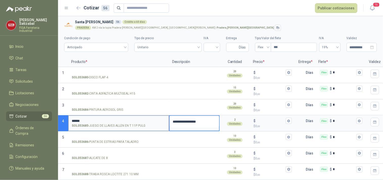
type textarea "**********"
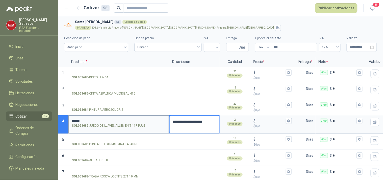
type textarea "**********"
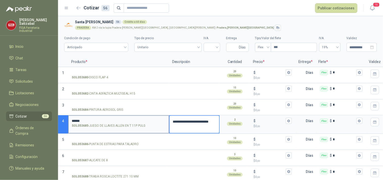
type textarea "**********"
click at [259, 120] on input "$ $ 0 ,00" at bounding box center [271, 121] width 28 height 4
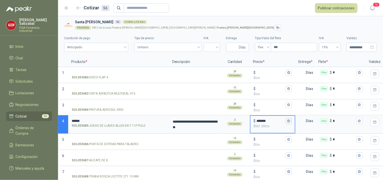
click at [286, 119] on button "$ ******* $ 661.200 ,00" at bounding box center [289, 121] width 6 height 6
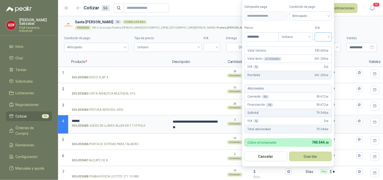
click at [329, 37] on input "search" at bounding box center [323, 37] width 11 height 8
click at [322, 45] on div "19%" at bounding box center [324, 47] width 9 height 6
click at [311, 157] on button "Guardar" at bounding box center [311, 157] width 43 height 10
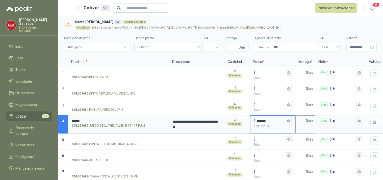
click at [302, 120] on input "text" at bounding box center [301, 121] width 10 height 10
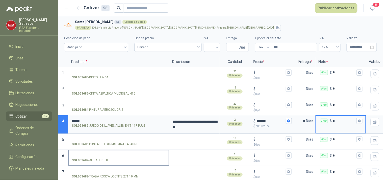
click at [102, 152] on label "SOL053687 - ALICATE DE 8" at bounding box center [119, 157] width 100 height 14
click at [102, 154] on input "SOL053687 - ALICATE DE 8" at bounding box center [119, 156] width 94 height 4
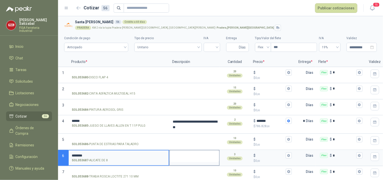
click at [176, 152] on textarea at bounding box center [194, 156] width 49 height 12
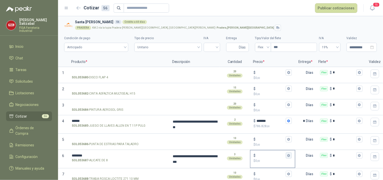
click at [265, 153] on div "$" at bounding box center [273, 155] width 38 height 6
click at [265, 154] on input "$ $ 0 ,00" at bounding box center [271, 156] width 28 height 4
click at [288, 156] on icon "button" at bounding box center [288, 155] width 3 height 3
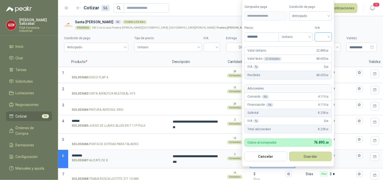
click at [328, 36] on input "search" at bounding box center [323, 37] width 11 height 8
click at [325, 45] on div "19%" at bounding box center [324, 47] width 9 height 6
click at [315, 156] on button "Guardar" at bounding box center [311, 157] width 43 height 10
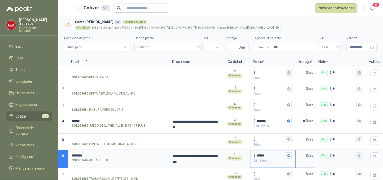
click at [303, 155] on input "text" at bounding box center [301, 155] width 10 height 10
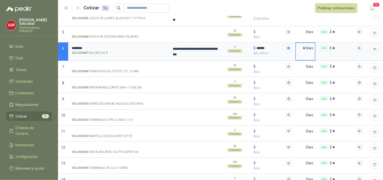
scroll to position [122, 0]
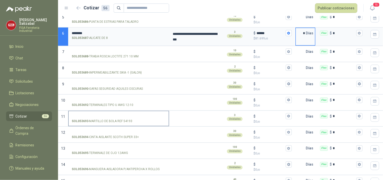
click at [89, 114] on input "SOL053693 - MARTILLO DE BOLA REF 54193" at bounding box center [119, 116] width 94 height 4
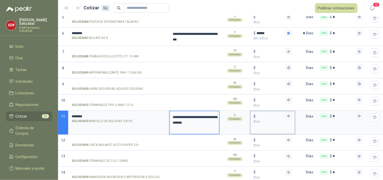
click at [262, 117] on input "$ $ 0 ,00" at bounding box center [271, 116] width 28 height 4
click at [289, 115] on icon "button" at bounding box center [288, 116] width 3 height 3
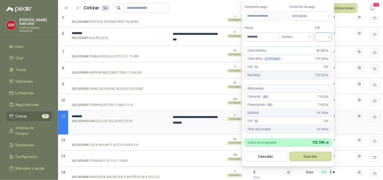
click at [328, 35] on input "search" at bounding box center [323, 37] width 11 height 8
click at [324, 46] on div "19%" at bounding box center [324, 47] width 9 height 6
click at [312, 155] on button "Guardar" at bounding box center [311, 157] width 43 height 10
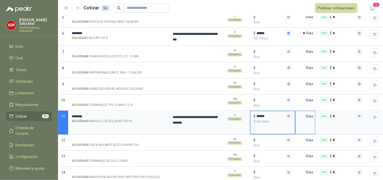
click at [305, 114] on input "text" at bounding box center [301, 116] width 10 height 10
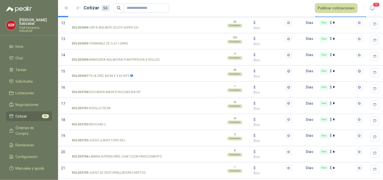
scroll to position [243, 0]
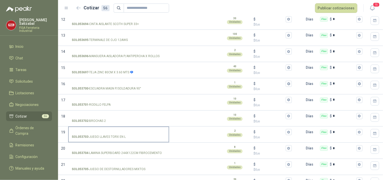
click at [90, 132] on input "SOL053703 - JUEGO LLAVES TORX EN L" at bounding box center [119, 132] width 94 height 4
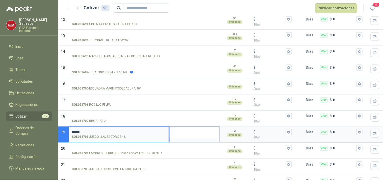
click at [172, 131] on textarea at bounding box center [194, 133] width 49 height 12
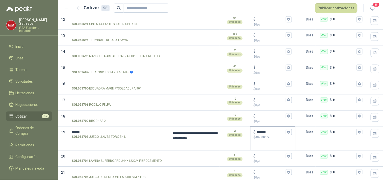
click at [289, 129] on div "$ ******* $ 407.000 ,00" at bounding box center [273, 134] width 44 height 15
click at [285, 130] on input "*******" at bounding box center [271, 132] width 28 height 4
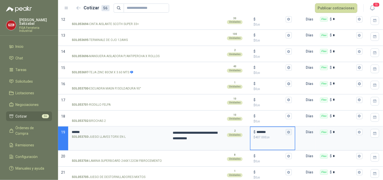
click at [288, 132] on icon "button" at bounding box center [288, 132] width 3 height 3
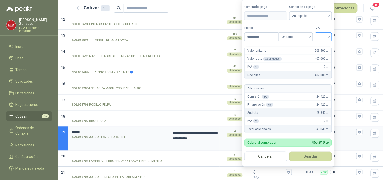
click at [329, 33] on input "search" at bounding box center [323, 37] width 11 height 8
click at [323, 43] on div "19%" at bounding box center [324, 47] width 15 height 8
click at [313, 156] on button "Guardar" at bounding box center [311, 157] width 43 height 10
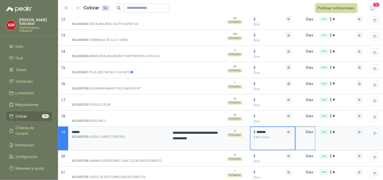
click at [305, 131] on input "text" at bounding box center [301, 132] width 10 height 10
drag, startPoint x: 355, startPoint y: 94, endPoint x: 382, endPoint y: 79, distance: 30.3
click at [378, 80] on section "16 SOL053700 - ESCUADRA MAGN P/SOLDADURA 90° 1 Unidades $ $ 0 ,00 Días Flex $ *" at bounding box center [220, 86] width 325 height 16
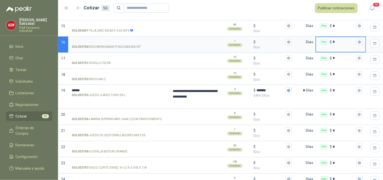
scroll to position [288, 0]
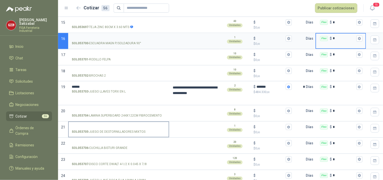
click at [89, 126] on input "SOL053705 - JUEGO DE DESTORNILLADORES MIXTOS" at bounding box center [119, 127] width 94 height 4
click at [85, 126] on input "SOL053705 - JUEGO DE DESTORNILLADORES MIXTOS" at bounding box center [119, 127] width 94 height 4
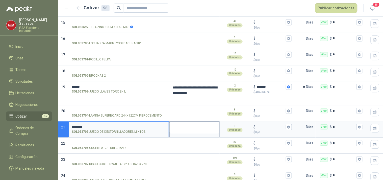
click at [172, 128] on textarea at bounding box center [194, 128] width 49 height 12
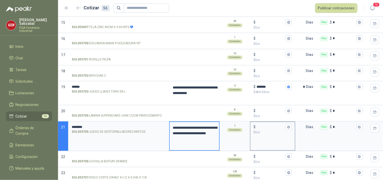
click at [264, 127] on input "$ $ 0 ,00" at bounding box center [271, 127] width 28 height 4
click at [260, 127] on input "$ $ 0 ,00" at bounding box center [271, 127] width 28 height 4
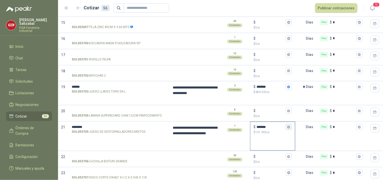
click at [287, 127] on icon "button" at bounding box center [288, 126] width 3 height 3
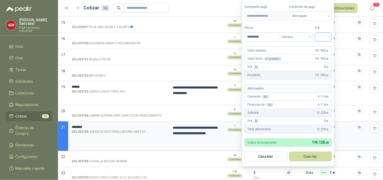
click at [329, 37] on input "search" at bounding box center [323, 37] width 11 height 8
click at [322, 47] on div "19%" at bounding box center [324, 47] width 9 height 6
click at [308, 156] on button "Guardar" at bounding box center [311, 157] width 43 height 10
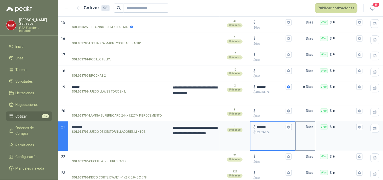
click at [305, 127] on input "text" at bounding box center [301, 127] width 10 height 10
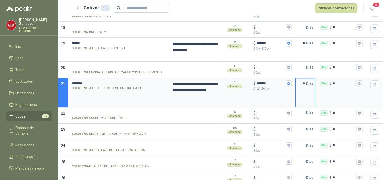
scroll to position [333, 0]
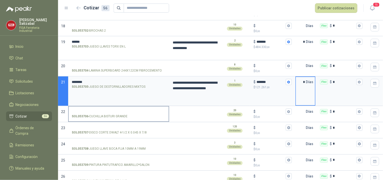
click at [87, 109] on label "SOL053706 - CUCHILLA BISTURI GRANDE" at bounding box center [119, 113] width 100 height 14
click at [87, 110] on input "SOL053706 - CUCHILLA BISTURI GRANDE" at bounding box center [119, 112] width 94 height 4
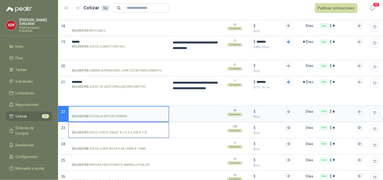
click at [90, 126] on input "SOL053707 - DISCO CORTE DWALT 4-1/2 X 0.045 X 7/8" at bounding box center [119, 128] width 94 height 4
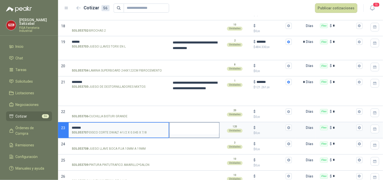
click at [180, 123] on textarea at bounding box center [194, 128] width 49 height 12
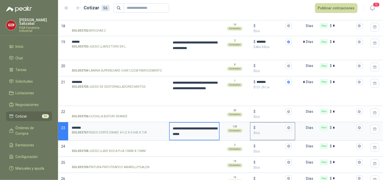
click at [261, 128] on input "$ $ 0 ,00" at bounding box center [271, 128] width 28 height 4
click at [292, 129] on div "$ ***** $ 393.600 ,00" at bounding box center [273, 129] width 44 height 15
click at [285, 129] on input "*****" at bounding box center [271, 128] width 28 height 4
click at [290, 129] on icon "button" at bounding box center [288, 127] width 3 height 3
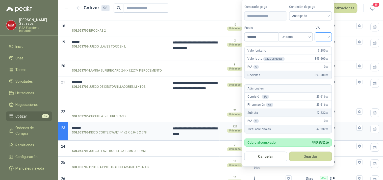
click at [328, 35] on input "search" at bounding box center [323, 37] width 11 height 8
click at [324, 45] on div "19%" at bounding box center [324, 47] width 9 height 6
click at [314, 157] on button "Guardar" at bounding box center [311, 157] width 43 height 10
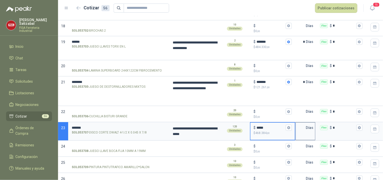
click at [305, 129] on input "text" at bounding box center [301, 127] width 10 height 10
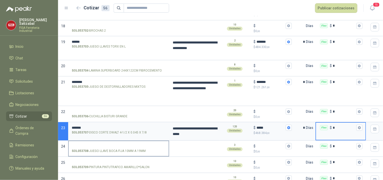
click at [127, 146] on input "SOL053708 - JUEGO LLAVE BOCA FIJA 10MM A 19MM" at bounding box center [119, 146] width 94 height 4
click at [87, 143] on label "SOL053708 - JUEGO LLAVE BOCA FIJA 10MM A 19MM" at bounding box center [119, 148] width 100 height 14
click at [87, 144] on input "SOL053708 - JUEGO LLAVE BOCA FIJA 10MM A 19MM" at bounding box center [119, 146] width 94 height 4
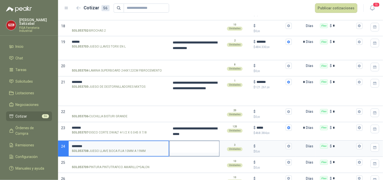
click at [170, 148] on textarea at bounding box center [194, 147] width 49 height 12
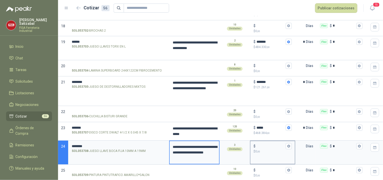
click at [259, 143] on div "$" at bounding box center [273, 146] width 38 height 6
click at [259, 144] on input "$ $ 0 ,00" at bounding box center [271, 146] width 28 height 4
click at [259, 143] on div "$" at bounding box center [273, 146] width 38 height 6
click at [259, 144] on input "$ $ 0 ,00" at bounding box center [271, 146] width 28 height 4
click at [262, 145] on input "$ $ 0 ,00" at bounding box center [271, 146] width 28 height 4
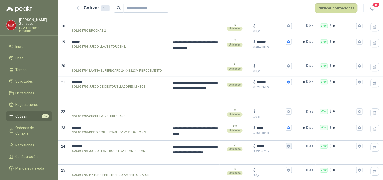
click at [290, 146] on icon "button" at bounding box center [288, 145] width 3 height 3
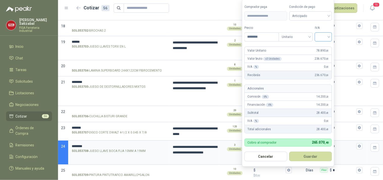
click at [330, 34] on div at bounding box center [323, 36] width 17 height 9
click at [321, 46] on div "19%" at bounding box center [324, 47] width 9 height 6
click at [311, 155] on button "Guardar" at bounding box center [311, 157] width 43 height 10
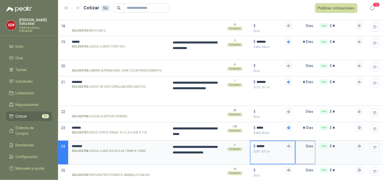
click at [304, 147] on input "text" at bounding box center [301, 146] width 10 height 10
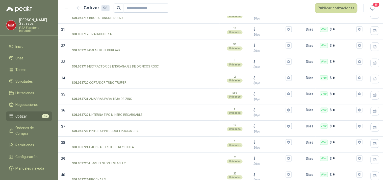
scroll to position [579, 0]
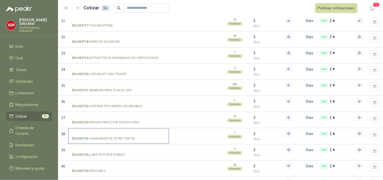
click at [89, 131] on label "SOL053724 - CALIBRADOR PIE DE REY DIGITAL" at bounding box center [119, 136] width 100 height 14
click at [89, 132] on input "SOL053724 - CALIBRADOR PIE DE REY DIGITAL" at bounding box center [119, 134] width 94 height 4
click at [92, 133] on input "SOL053724 - CALIBRADOR PIE DE REY DIGITAL" at bounding box center [119, 134] width 94 height 4
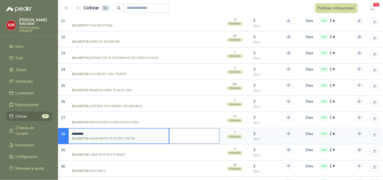
click at [179, 135] on textarea at bounding box center [194, 135] width 49 height 12
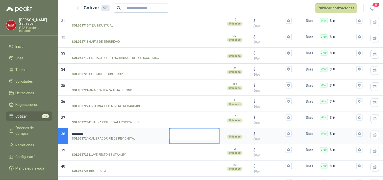
click at [142, 135] on input "********" at bounding box center [119, 134] width 94 height 4
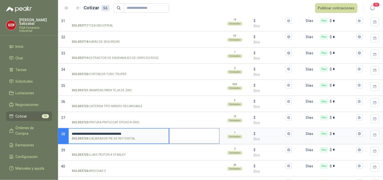
click at [177, 136] on textarea at bounding box center [194, 135] width 49 height 12
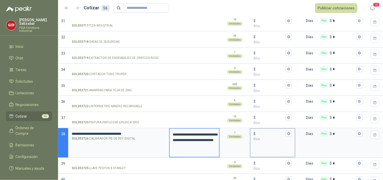
click at [263, 133] on input "$ $ 0 ,00" at bounding box center [271, 134] width 28 height 4
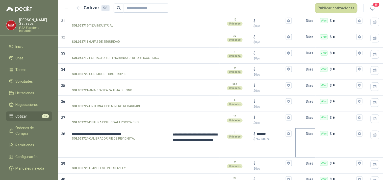
click at [303, 136] on input "text" at bounding box center [301, 134] width 10 height 10
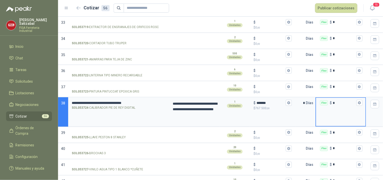
scroll to position [627, 0]
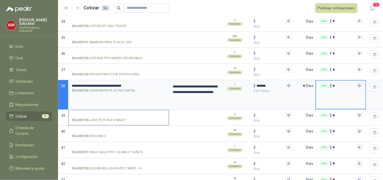
click at [113, 116] on input "SOL053725 - LLAVE PESTON 8 STANLEY" at bounding box center [119, 115] width 94 height 4
click at [97, 115] on input "SOL053725 - LLAVE PESTON 8 STANLEY" at bounding box center [119, 115] width 94 height 4
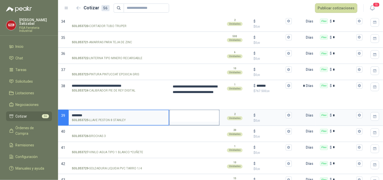
click at [180, 112] on textarea at bounding box center [194, 116] width 49 height 12
click at [178, 113] on textarea at bounding box center [194, 116] width 49 height 12
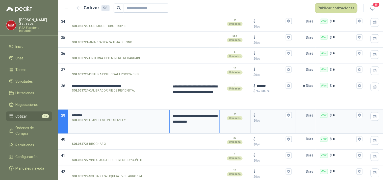
click at [264, 116] on input "$ $ 0 ,00" at bounding box center [271, 115] width 28 height 4
click at [287, 115] on icon "button" at bounding box center [288, 114] width 3 height 3
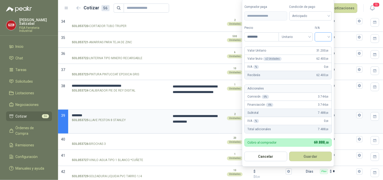
click at [327, 38] on input "search" at bounding box center [323, 37] width 11 height 8
click at [324, 46] on div "19%" at bounding box center [324, 47] width 9 height 6
click at [311, 155] on button "Guardar" at bounding box center [311, 157] width 43 height 10
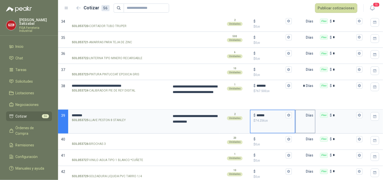
click at [304, 115] on input "text" at bounding box center [301, 115] width 10 height 10
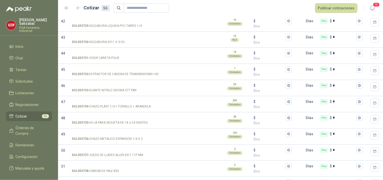
scroll to position [786, 0]
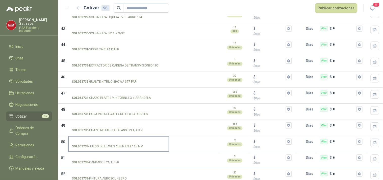
click at [89, 141] on input "SOL053737 - JUEGO DE LLAVES ALLEN EN T 11P MM" at bounding box center [119, 142] width 94 height 4
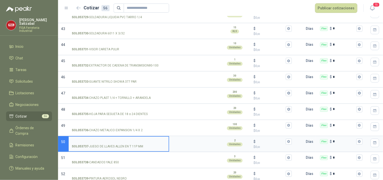
click at [89, 141] on input "SOL053737 - JUEGO DE LLAVES ALLEN EN T 11P MM" at bounding box center [119, 142] width 94 height 4
click at [181, 139] on textarea at bounding box center [194, 142] width 49 height 12
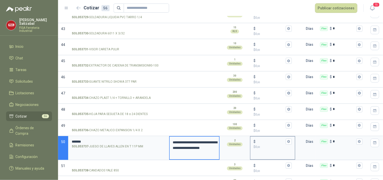
click at [262, 143] on input "$ $ 0 ,00" at bounding box center [271, 141] width 28 height 4
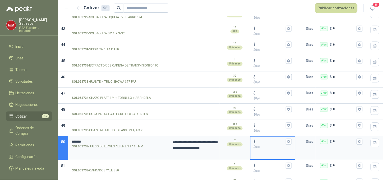
click at [262, 141] on input "$ $ 0 ,00" at bounding box center [271, 141] width 28 height 4
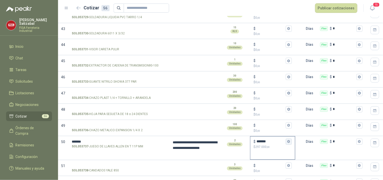
click at [289, 141] on icon "button" at bounding box center [288, 141] width 3 height 3
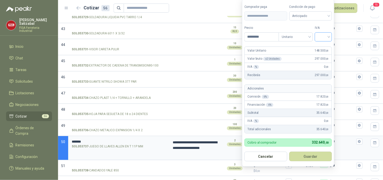
click at [329, 37] on input "search" at bounding box center [323, 37] width 11 height 8
click at [323, 45] on div "19%" at bounding box center [324, 47] width 9 height 6
click at [312, 155] on button "Guardar" at bounding box center [311, 157] width 43 height 10
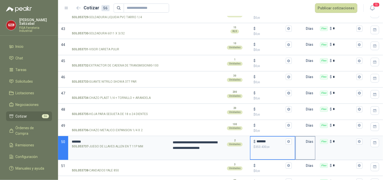
click at [304, 141] on input "text" at bounding box center [301, 141] width 10 height 10
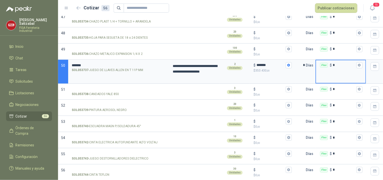
scroll to position [868, 0]
click at [85, 148] on label "SOL053743 - JUEGO DESTORNILLADORES DIELECTRICO" at bounding box center [119, 155] width 100 height 14
click at [85, 151] on input "SOL053743 - JUEGO DESTORNILLADORES DIELECTRICO" at bounding box center [119, 153] width 94 height 4
click at [85, 148] on label "SOL053743 - JUEGO DESTORNILLADORES DIELECTRICO" at bounding box center [119, 155] width 100 height 14
click at [85, 151] on input "SOL053743 - JUEGO DESTORNILLADORES DIELECTRICO" at bounding box center [119, 153] width 94 height 4
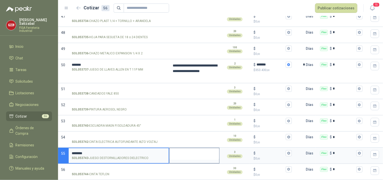
click at [173, 148] on textarea at bounding box center [194, 154] width 49 height 12
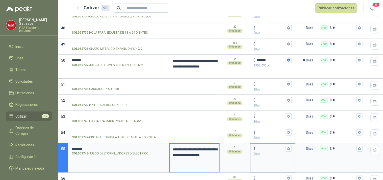
click at [262, 149] on input "$ $ 0 ,00" at bounding box center [271, 148] width 28 height 4
click at [261, 149] on input "$ $ 0 ,00" at bounding box center [271, 148] width 28 height 4
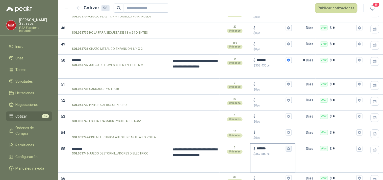
click at [290, 150] on icon "button" at bounding box center [288, 148] width 3 height 3
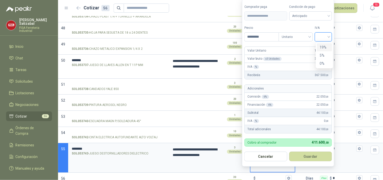
click at [329, 37] on input "search" at bounding box center [323, 37] width 11 height 8
click at [321, 48] on div "19%" at bounding box center [324, 47] width 9 height 6
click at [308, 155] on button "Guardar" at bounding box center [311, 157] width 43 height 10
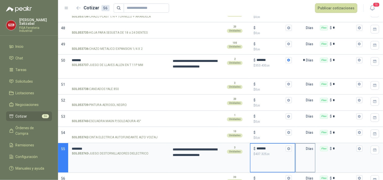
click at [300, 147] on input "text" at bounding box center [301, 148] width 10 height 10
click at [303, 148] on input "text" at bounding box center [301, 148] width 10 height 10
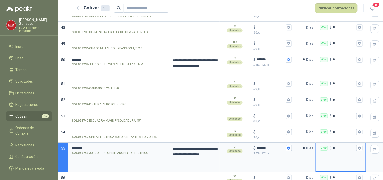
scroll to position [881, 0]
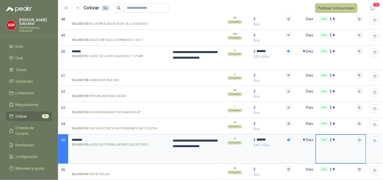
click at [347, 6] on button "Publicar cotizaciones" at bounding box center [336, 8] width 42 height 10
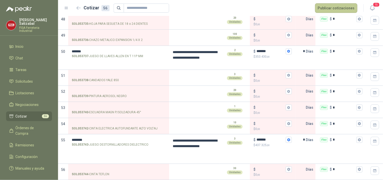
scroll to position [0, 0]
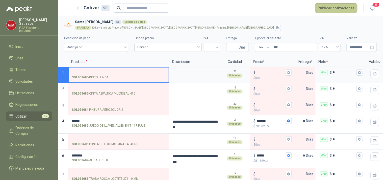
click at [331, 5] on div "Publicar cotizaciones Algunas cotizaciones no están terminadas. ¿Quieres public…" at bounding box center [191, 90] width 383 height 180
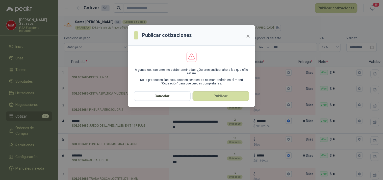
click at [219, 95] on div "Publicar cotizaciones Algunas cotizaciones no están terminadas. ¿Quieres public…" at bounding box center [191, 90] width 383 height 180
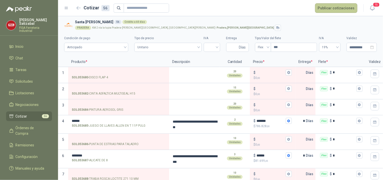
click at [335, 5] on button "Publicar cotizaciones" at bounding box center [336, 8] width 42 height 10
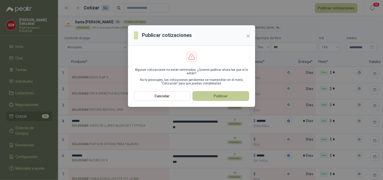
click at [223, 94] on button "Publicar" at bounding box center [221, 96] width 57 height 10
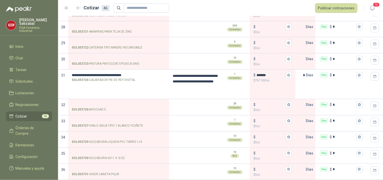
scroll to position [488, 0]
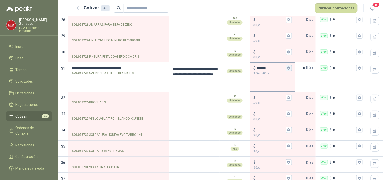
click at [289, 68] on icon "button" at bounding box center [288, 67] width 3 height 3
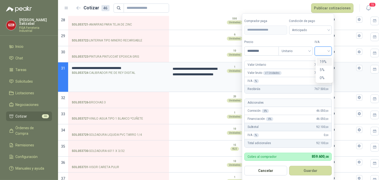
click at [329, 50] on input "search" at bounding box center [323, 51] width 11 height 8
click at [324, 59] on div "19%" at bounding box center [324, 62] width 9 height 6
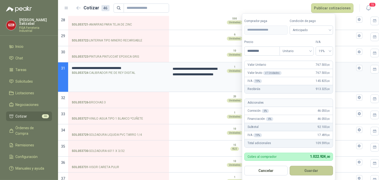
click at [312, 168] on button "Guardar" at bounding box center [311, 171] width 43 height 10
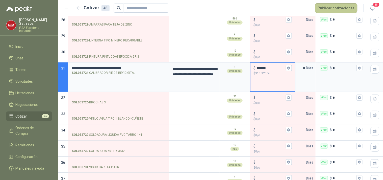
click at [334, 6] on button "Publicar cotizaciones" at bounding box center [336, 8] width 42 height 10
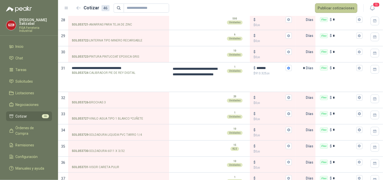
scroll to position [0, 0]
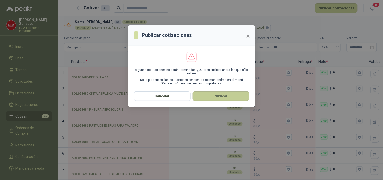
click at [217, 99] on button "Publicar" at bounding box center [221, 96] width 57 height 10
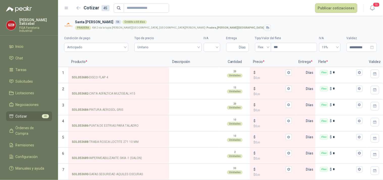
click at [31, 113] on li "Cotizar 45" at bounding box center [29, 116] width 40 height 6
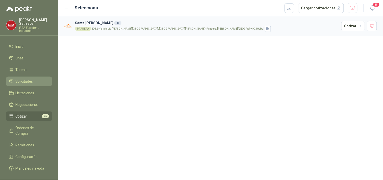
click at [24, 79] on span "Solicitudes" at bounding box center [24, 82] width 17 height 6
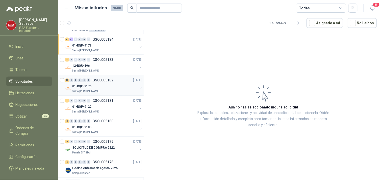
scroll to position [223, 0]
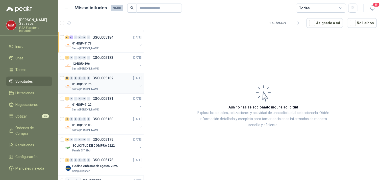
click at [85, 81] on div "01-RQP-9176" at bounding box center [104, 84] width 65 height 6
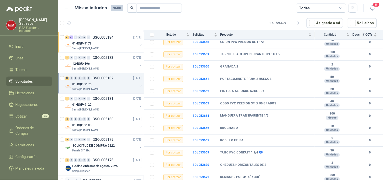
scroll to position [415, 0]
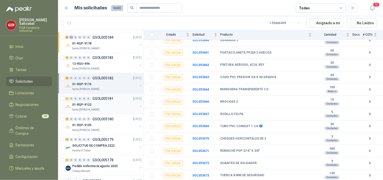
click at [71, 103] on div "01-RQP-9122 Santa Anita Napoles" at bounding box center [104, 107] width 78 height 10
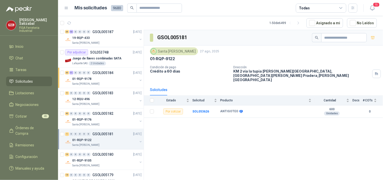
scroll to position [191, 0]
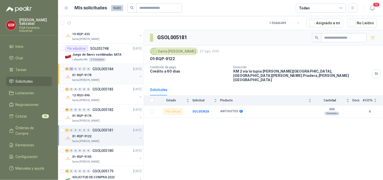
click at [107, 75] on div "01-RQP-9178" at bounding box center [104, 75] width 65 height 6
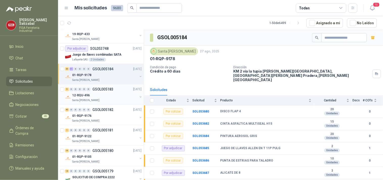
click at [98, 89] on p "GSOL005183" at bounding box center [102, 90] width 21 height 4
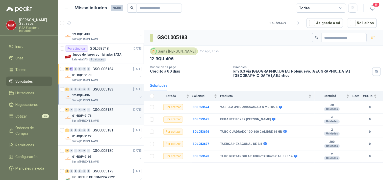
click at [110, 110] on p "GSOL005182" at bounding box center [102, 110] width 21 height 4
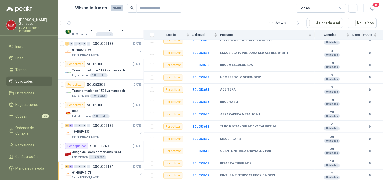
scroll to position [97, 0]
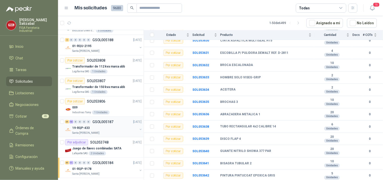
click at [93, 120] on p "GSOL005187" at bounding box center [102, 122] width 21 height 4
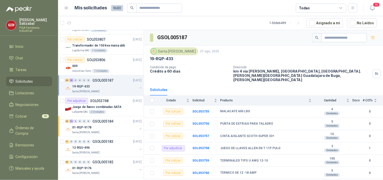
scroll to position [142, 0]
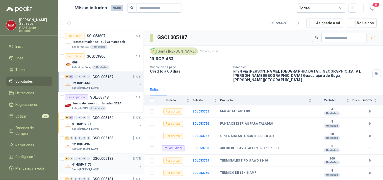
click at [93, 154] on div "40 0 0 0 0 0 GSOL005182 27/08/25 01-RQP-9176 Santa Anita Napoles" at bounding box center [101, 164] width 86 height 20
click at [104, 162] on div "01-RQP-9176" at bounding box center [104, 165] width 65 height 6
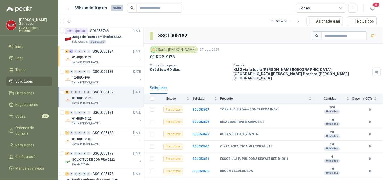
scroll to position [209, 0]
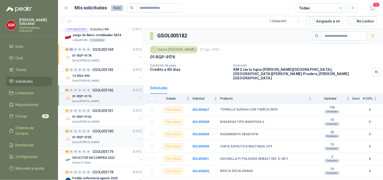
click at [96, 130] on p "GSOL005180" at bounding box center [102, 132] width 21 height 4
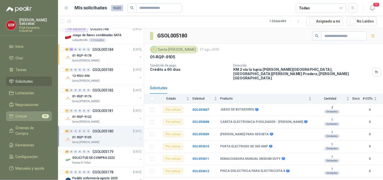
click at [26, 113] on span "Cotizar" at bounding box center [22, 116] width 12 height 6
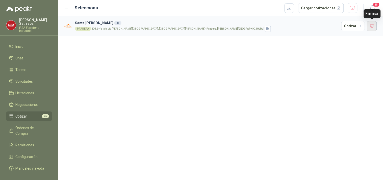
click at [372, 24] on button "button" at bounding box center [372, 26] width 10 height 10
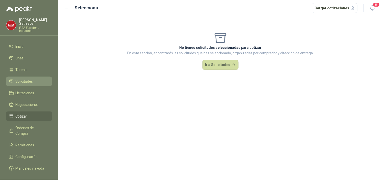
click at [24, 79] on span "Solicitudes" at bounding box center [24, 82] width 17 height 6
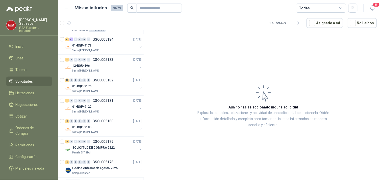
scroll to position [230, 0]
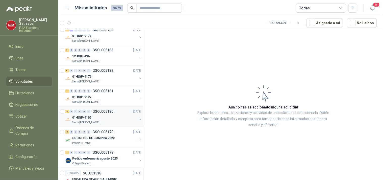
click at [82, 114] on div "19 0 0 0 0 0 GSOL005180 27/08/25" at bounding box center [104, 112] width 78 height 6
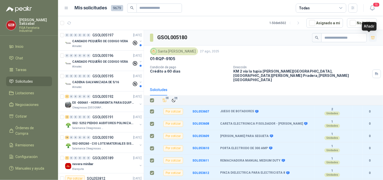
click at [371, 36] on icon "button" at bounding box center [373, 38] width 4 height 4
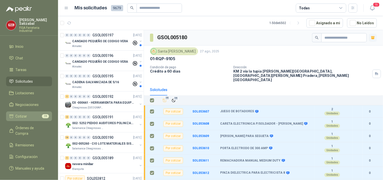
click at [29, 113] on li "Cotizar 19" at bounding box center [29, 116] width 40 height 6
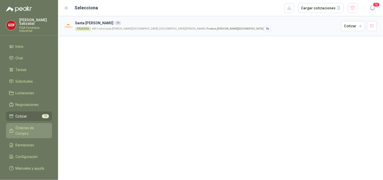
click at [37, 125] on span "Órdenes de Compra" at bounding box center [32, 130] width 32 height 11
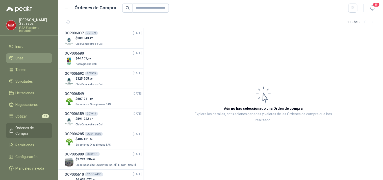
click at [22, 55] on span "Chat" at bounding box center [20, 58] width 8 height 6
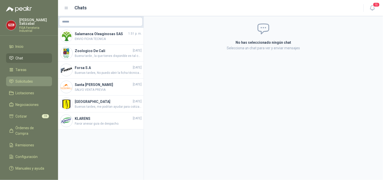
click at [21, 79] on span "Solicitudes" at bounding box center [24, 82] width 17 height 6
